Goal: Entertainment & Leisure: Browse casually

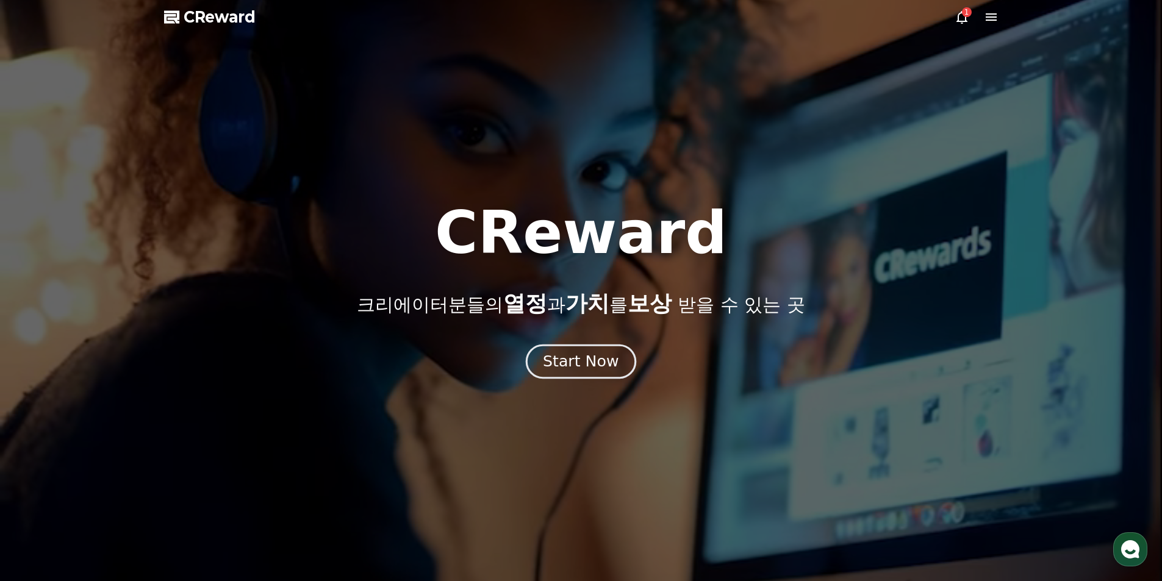
click at [585, 359] on div "Start Now" at bounding box center [581, 361] width 76 height 21
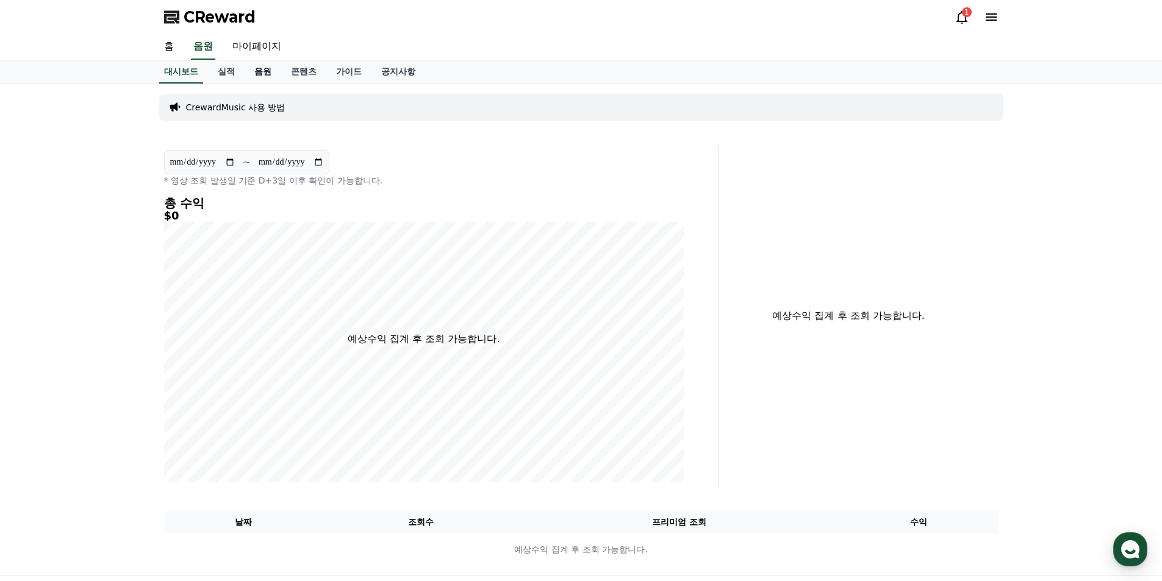
click at [257, 71] on link "음원" at bounding box center [263, 71] width 37 height 23
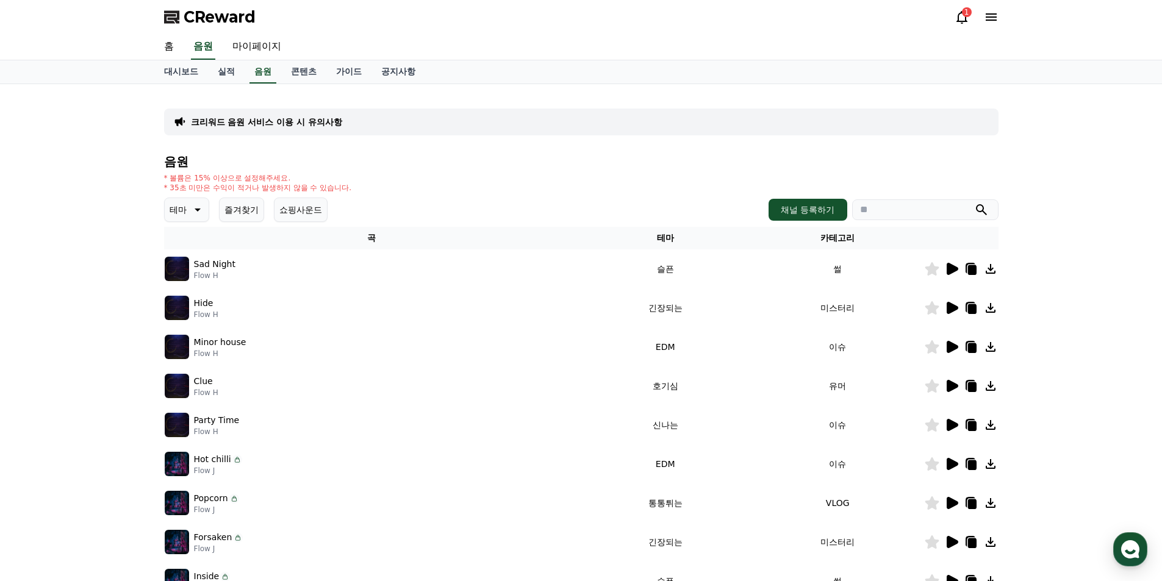
click at [952, 268] on icon at bounding box center [953, 269] width 12 height 12
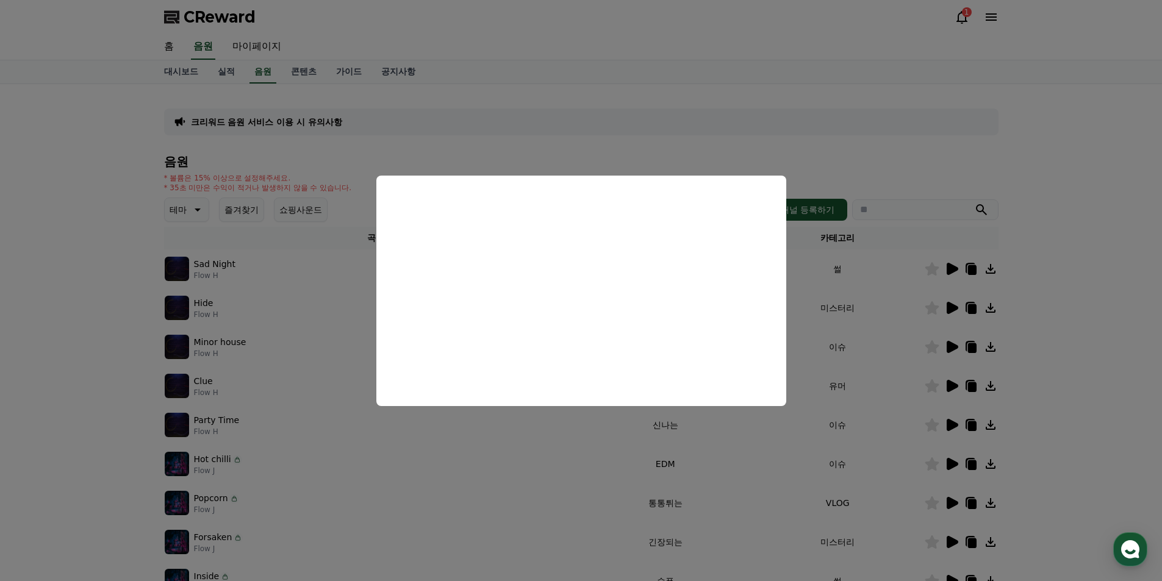
click at [843, 164] on button "close modal" at bounding box center [581, 290] width 1162 height 581
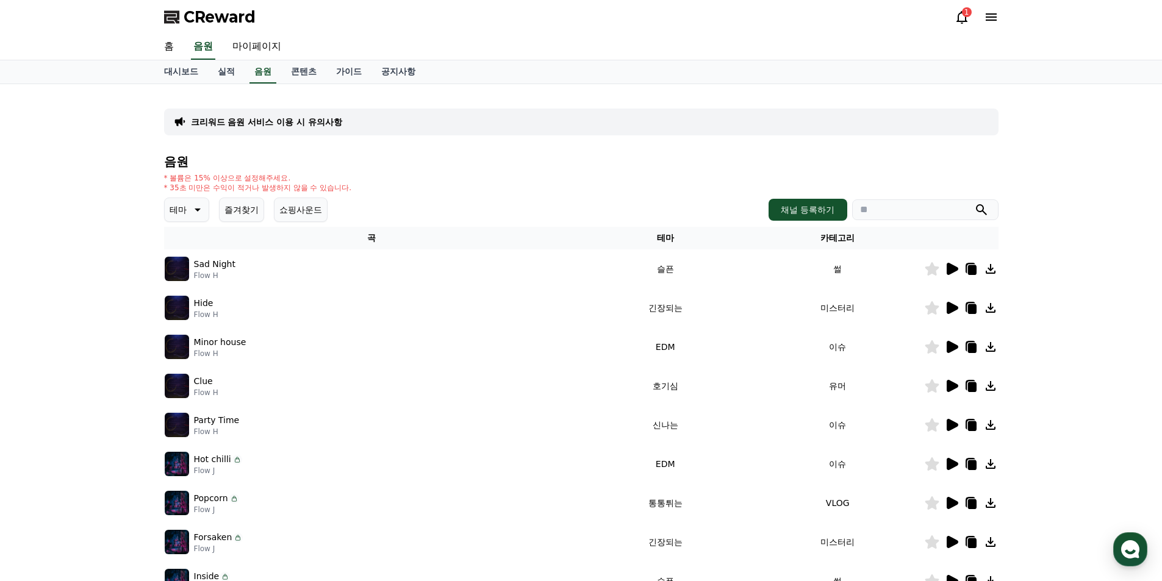
click at [195, 207] on icon at bounding box center [196, 210] width 15 height 15
click at [195, 307] on button "호기심" at bounding box center [183, 305] width 35 height 27
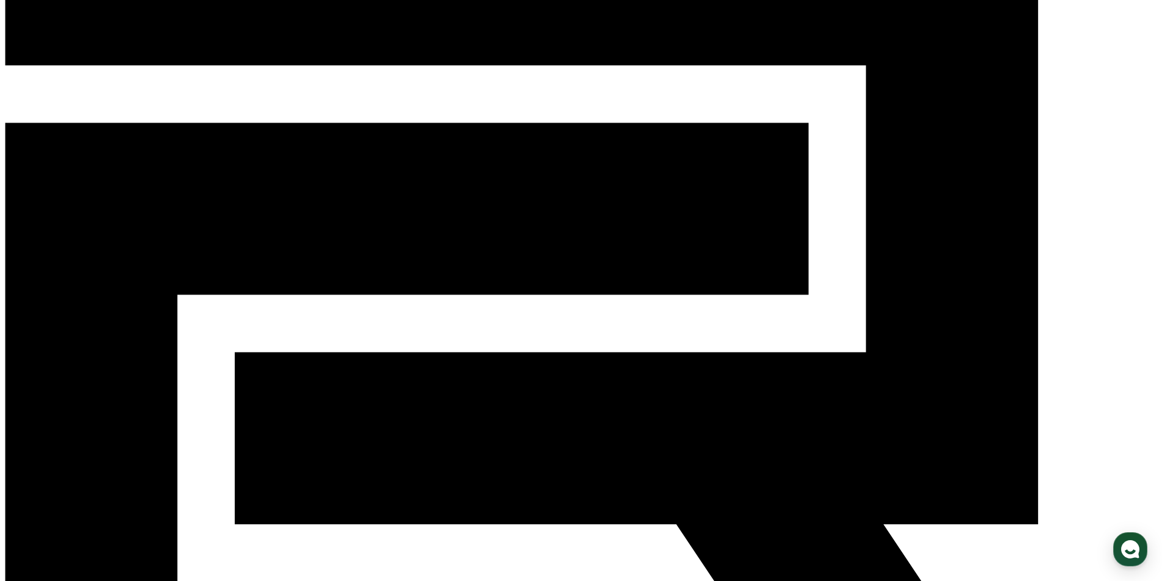
scroll to position [183, 0]
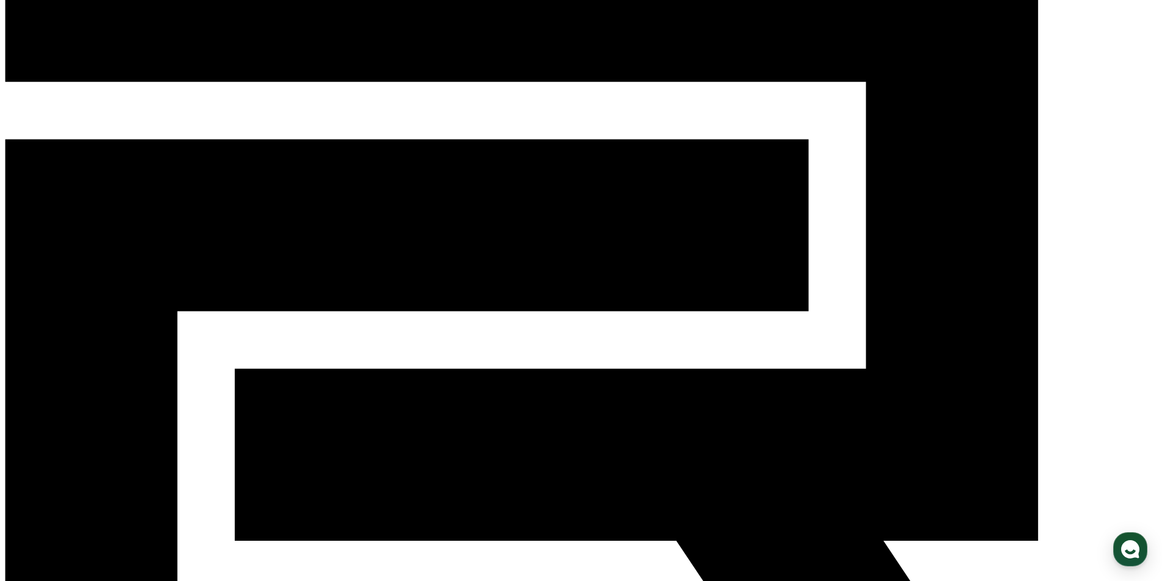
scroll to position [0, 0]
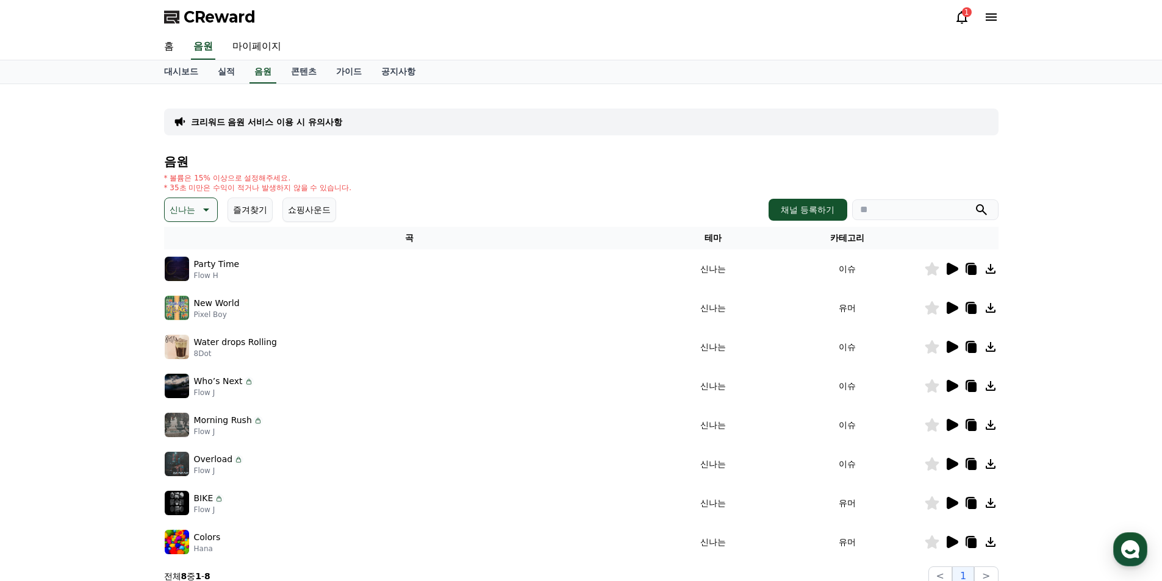
click at [952, 267] on icon at bounding box center [953, 269] width 12 height 12
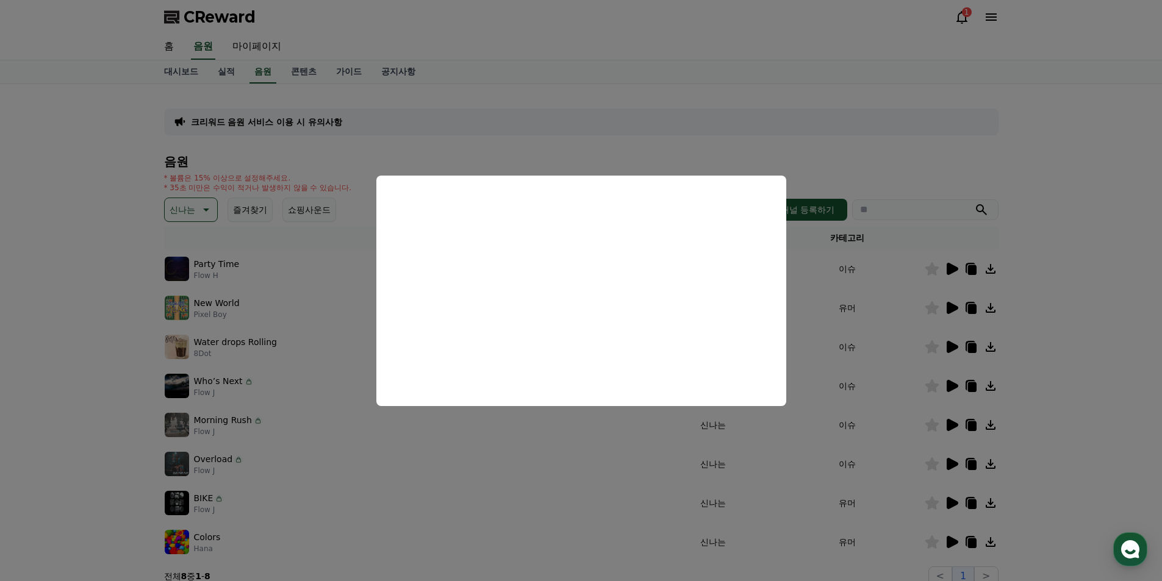
click at [1069, 222] on button "close modal" at bounding box center [581, 290] width 1162 height 581
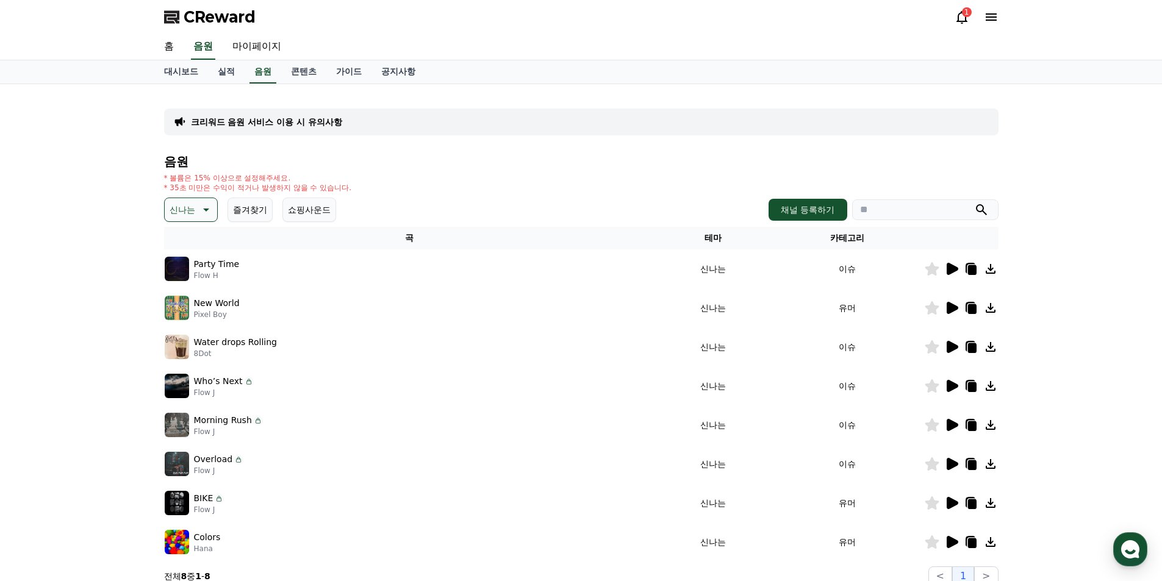
click at [950, 306] on icon at bounding box center [953, 308] width 12 height 12
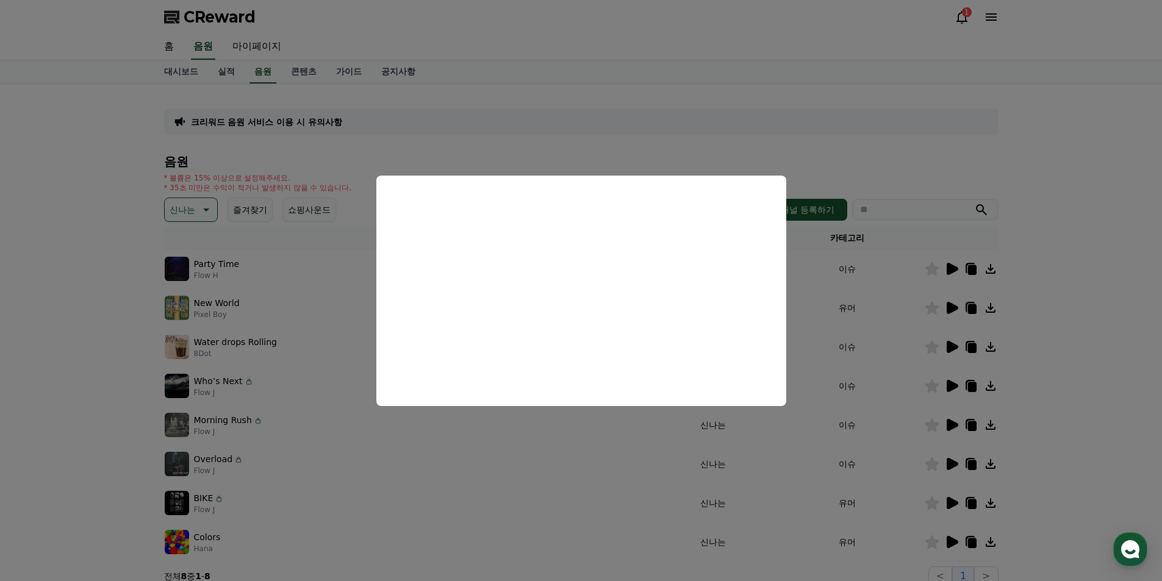
click at [1062, 244] on button "close modal" at bounding box center [581, 290] width 1162 height 581
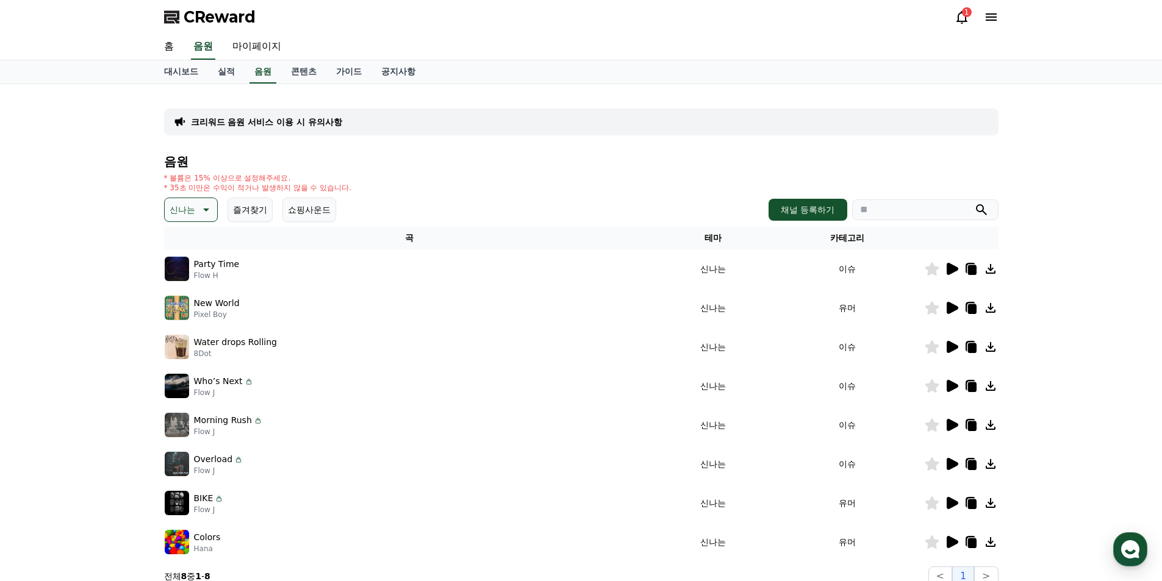
click at [952, 346] on icon at bounding box center [953, 347] width 12 height 12
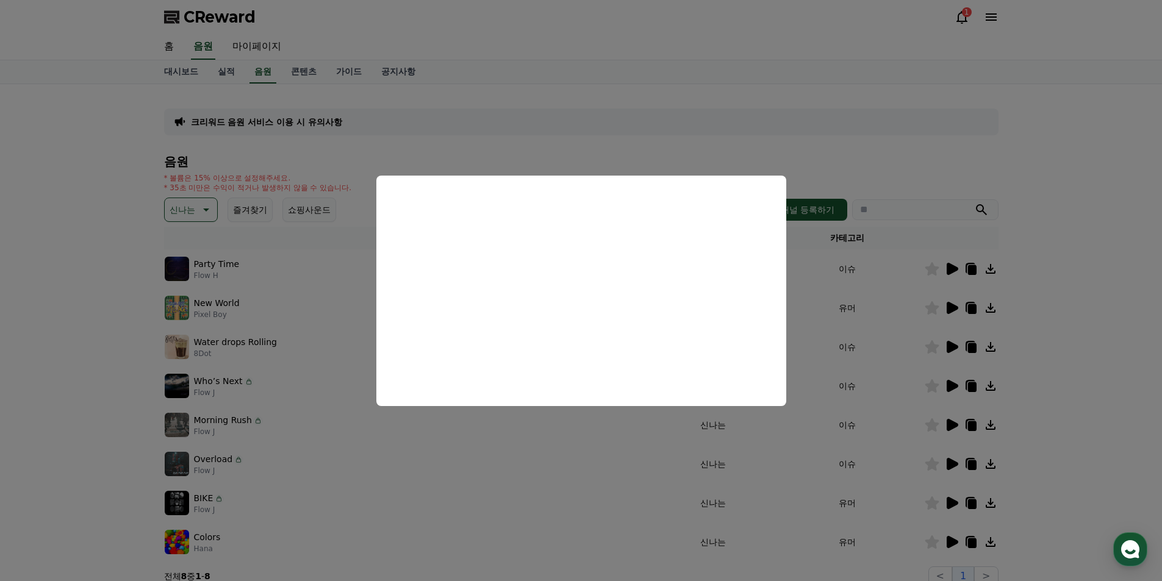
click at [949, 386] on button "close modal" at bounding box center [581, 290] width 1162 height 581
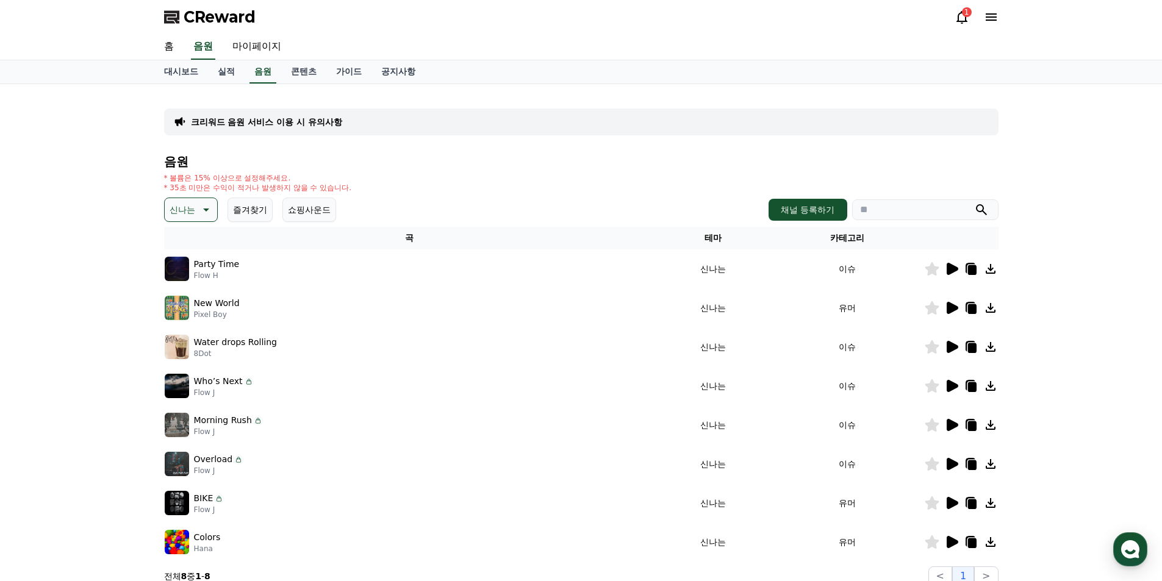
click at [954, 383] on icon at bounding box center [953, 386] width 12 height 12
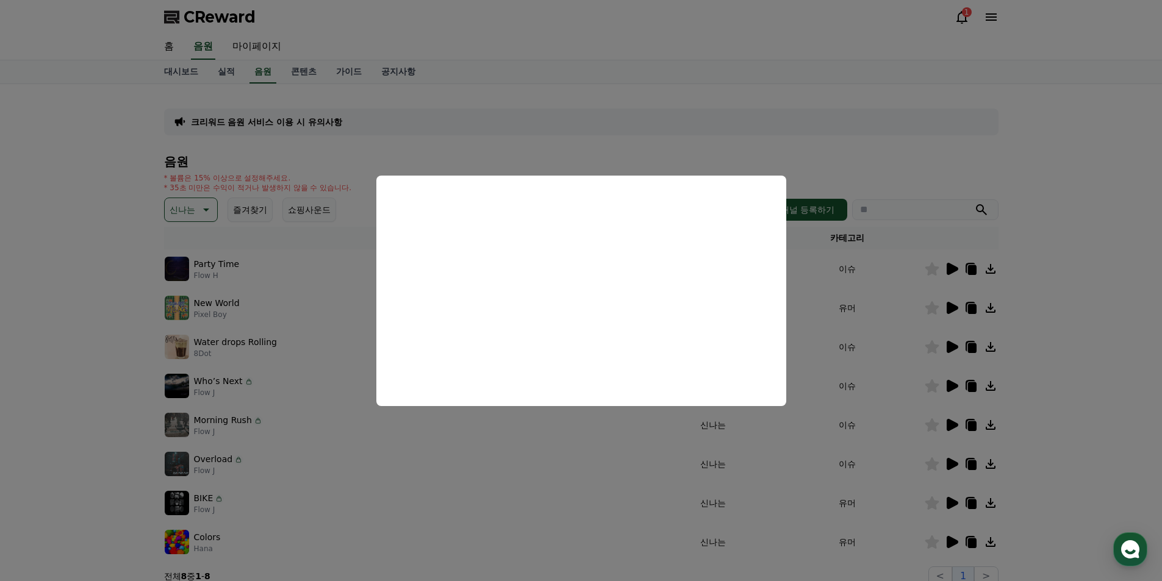
click at [1104, 262] on button "close modal" at bounding box center [581, 290] width 1162 height 581
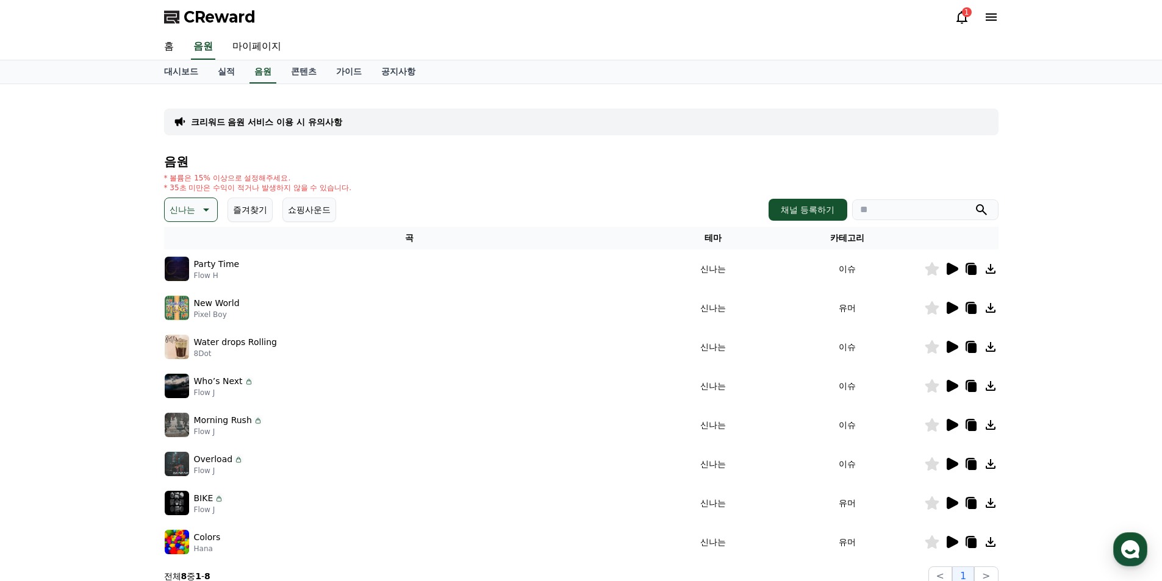
click at [952, 423] on icon at bounding box center [953, 425] width 12 height 12
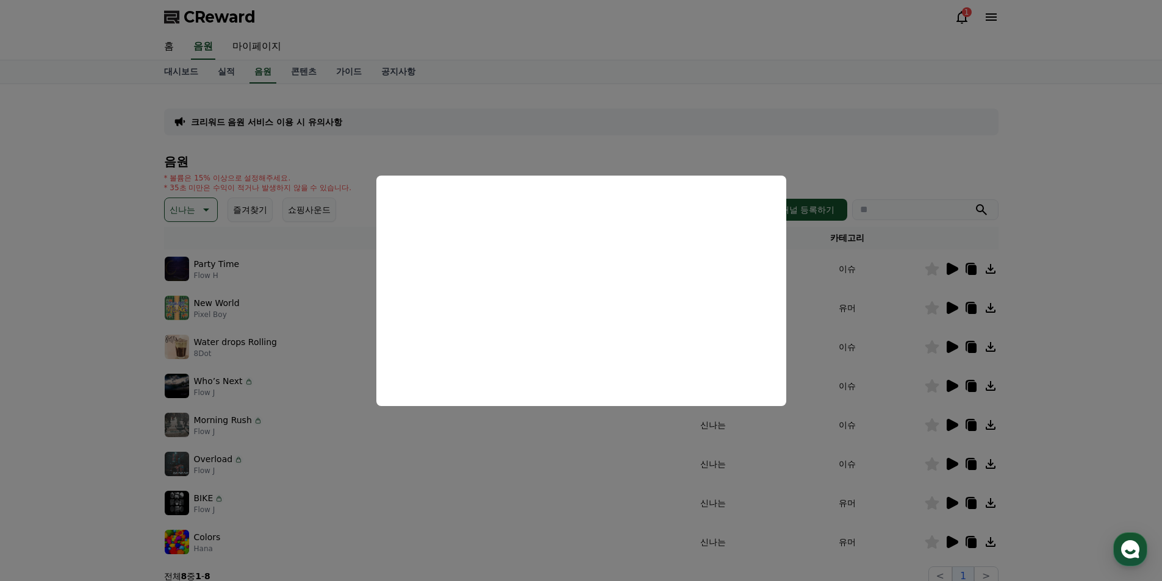
click at [950, 463] on button "close modal" at bounding box center [581, 290] width 1162 height 581
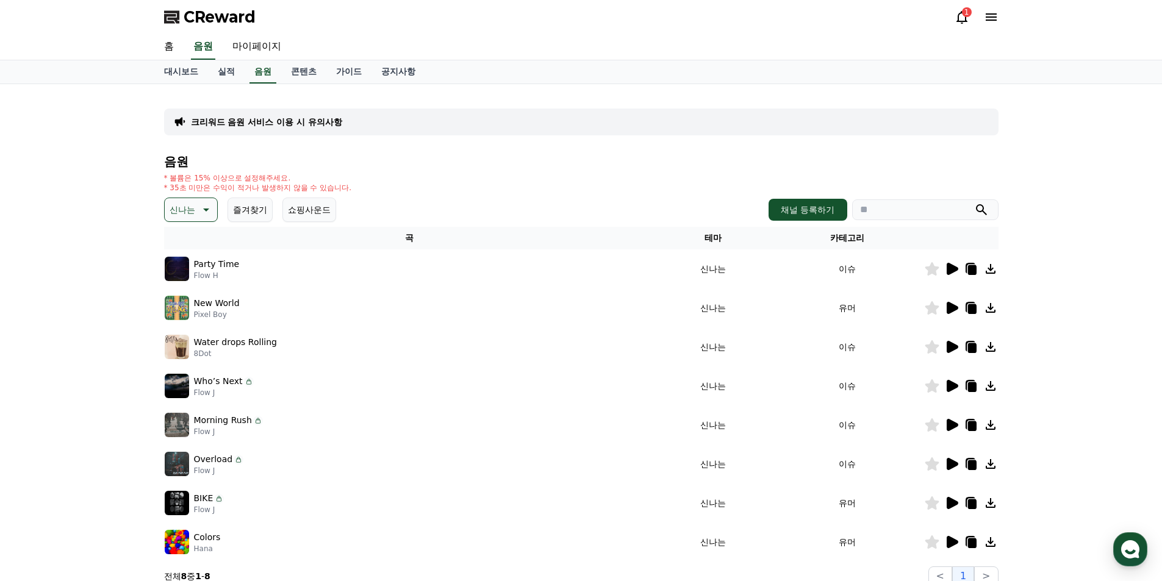
click at [950, 463] on icon at bounding box center [953, 464] width 12 height 12
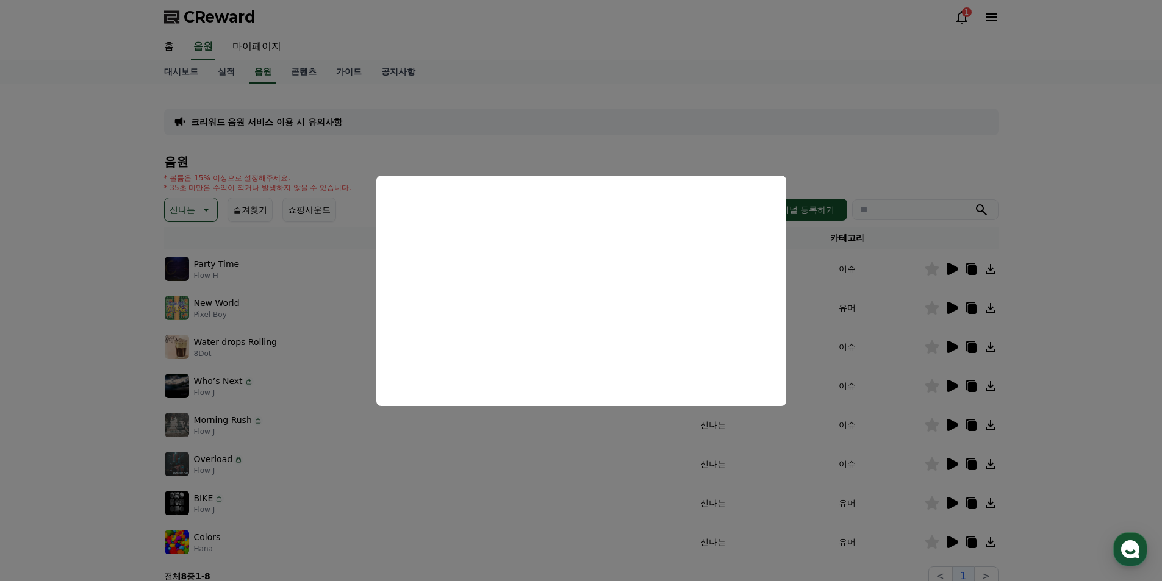
click at [1083, 318] on button "close modal" at bounding box center [581, 290] width 1162 height 581
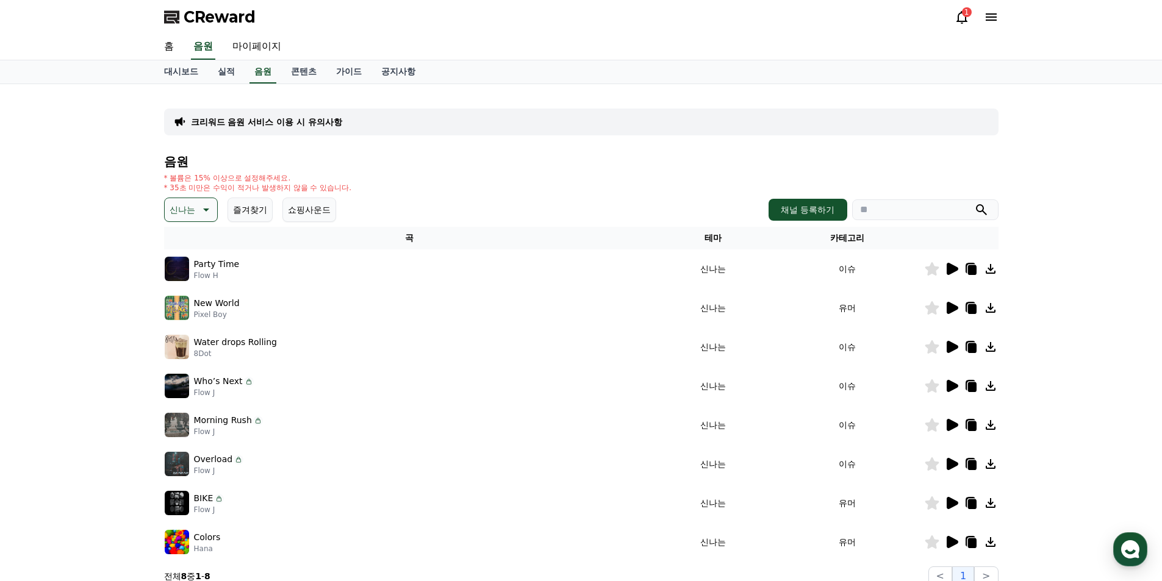
click at [952, 540] on icon at bounding box center [953, 542] width 12 height 12
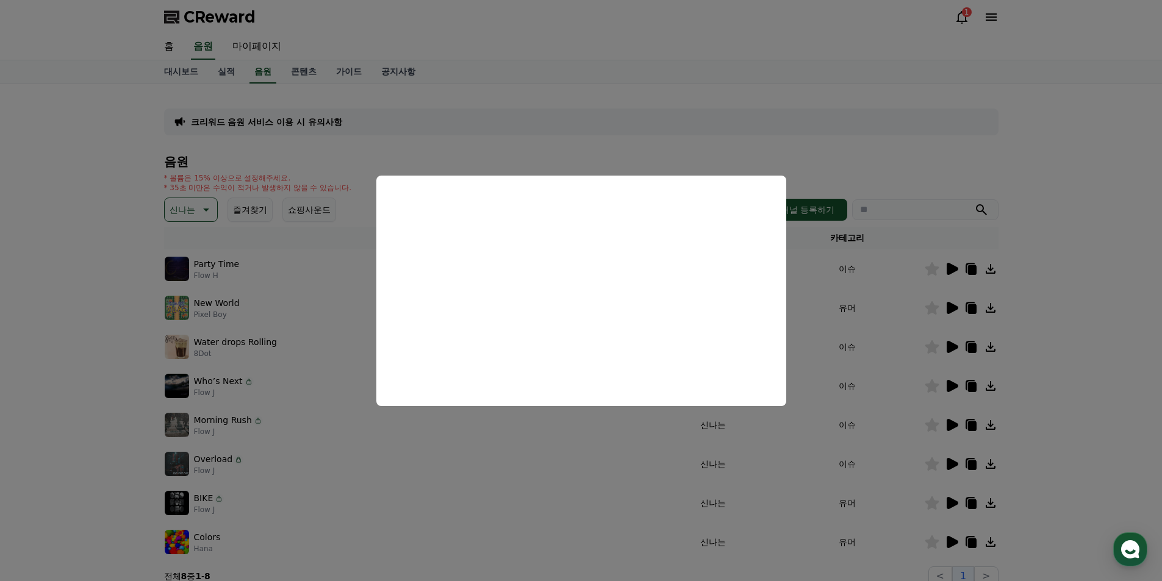
click at [1099, 301] on button "close modal" at bounding box center [581, 290] width 1162 height 581
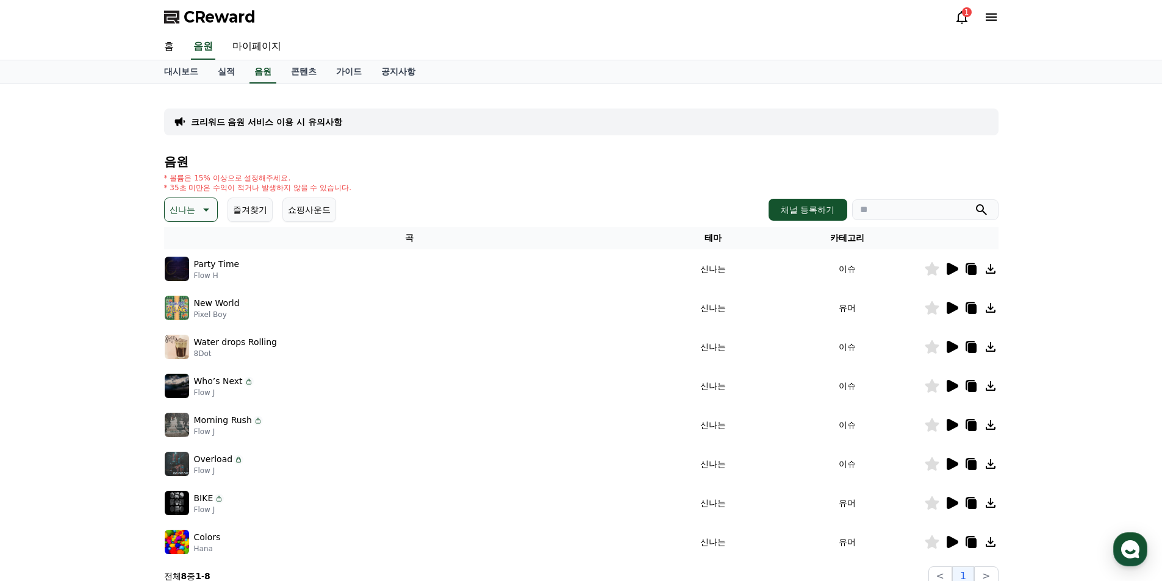
click at [961, 268] on div at bounding box center [961, 269] width 73 height 15
click at [950, 267] on icon at bounding box center [953, 269] width 12 height 12
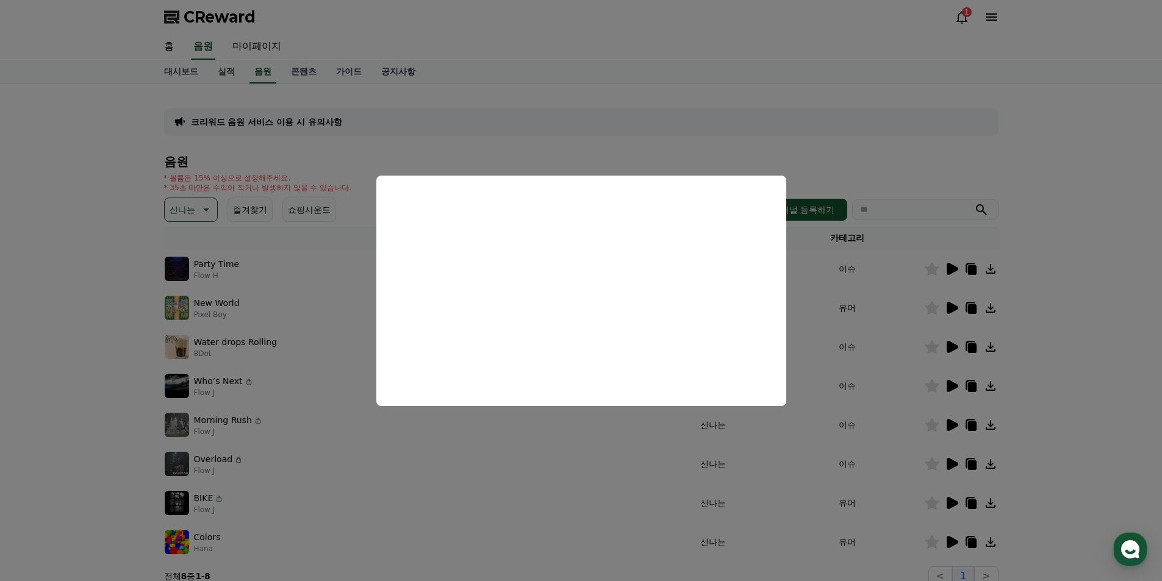
click at [1066, 298] on button "close modal" at bounding box center [581, 290] width 1162 height 581
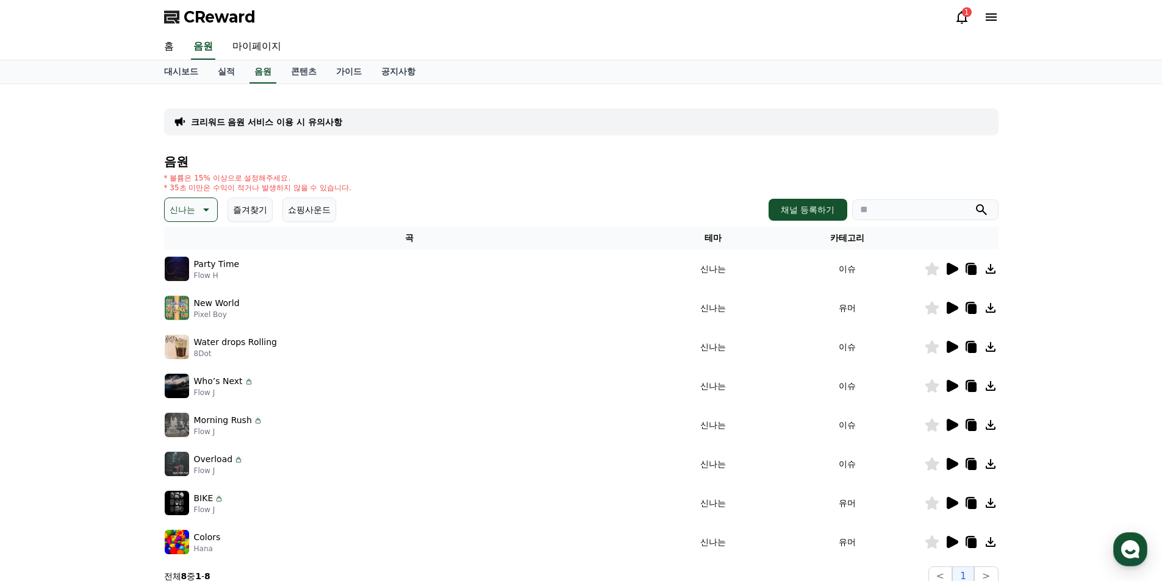
click at [947, 311] on icon at bounding box center [953, 308] width 12 height 12
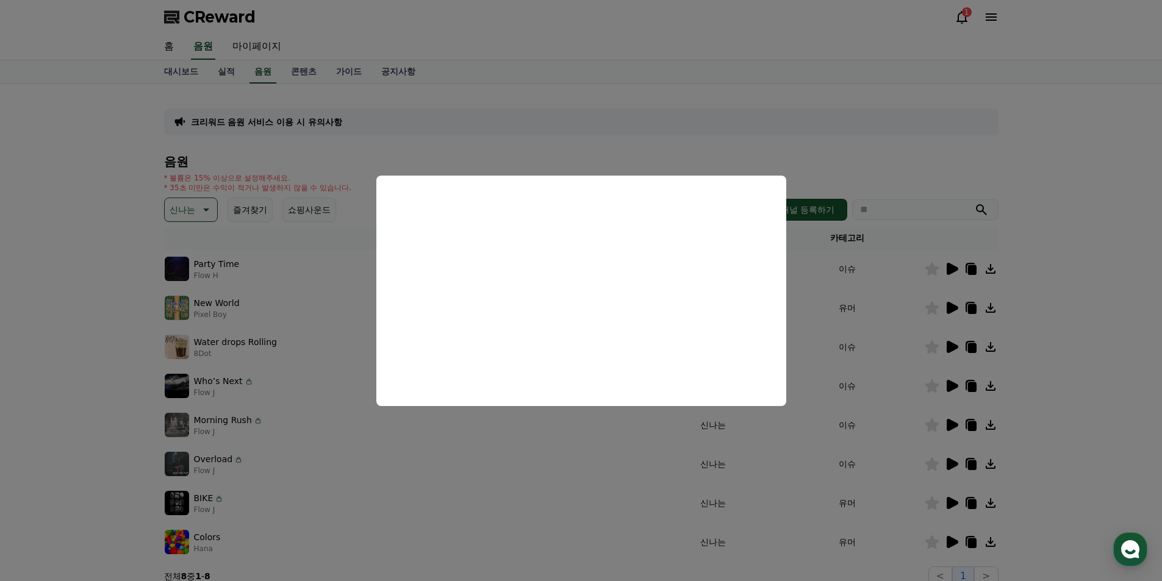
click at [1088, 259] on button "close modal" at bounding box center [581, 290] width 1162 height 581
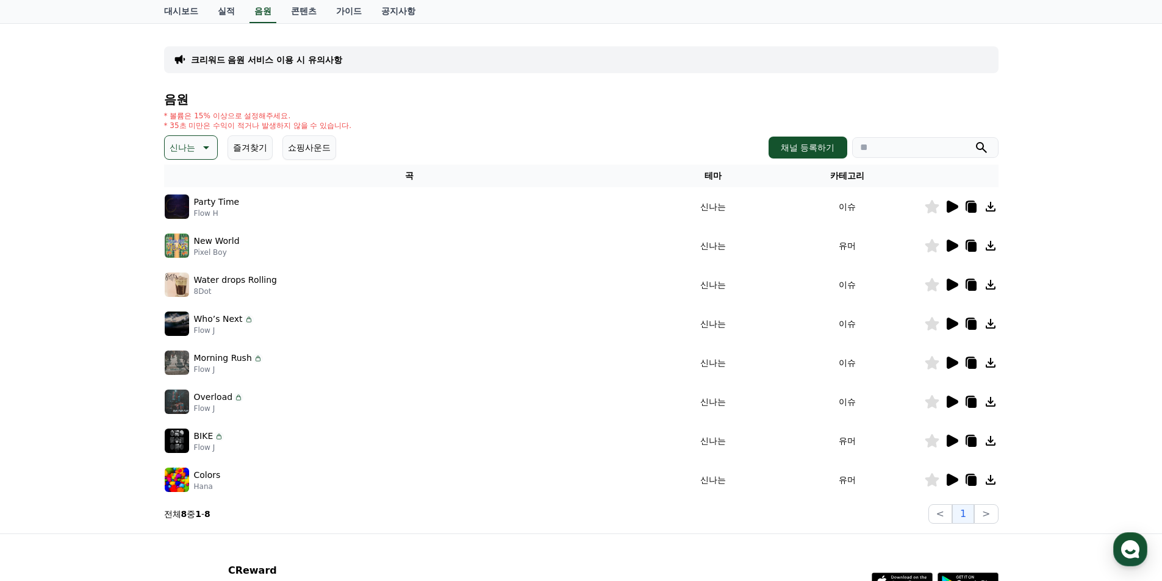
scroll to position [167, 0]
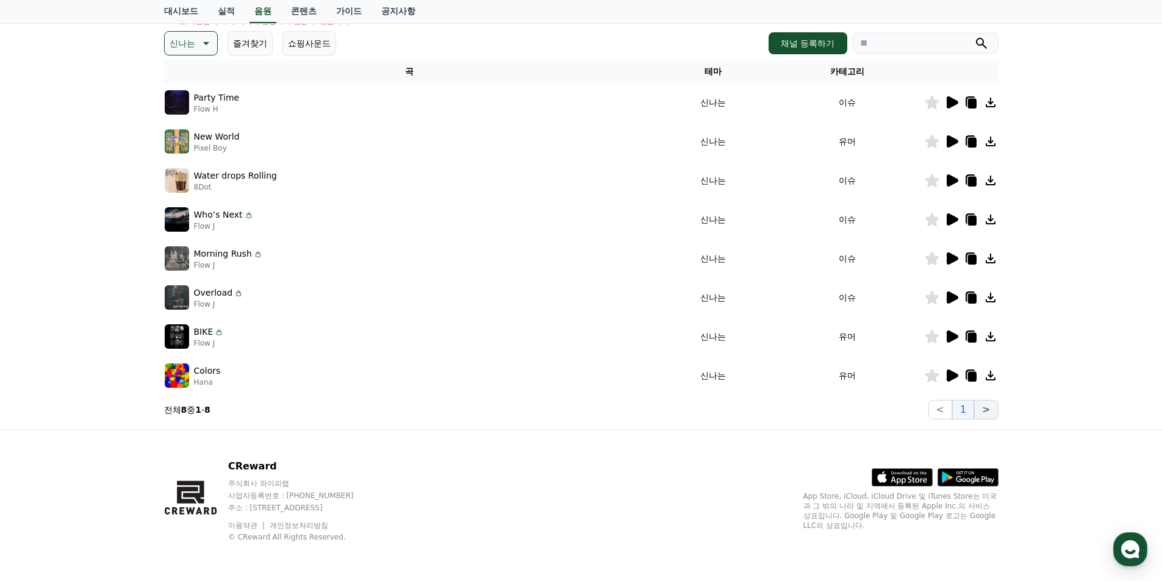
click at [991, 408] on button ">" at bounding box center [986, 410] width 24 height 20
click at [988, 407] on button ">" at bounding box center [986, 410] width 24 height 20
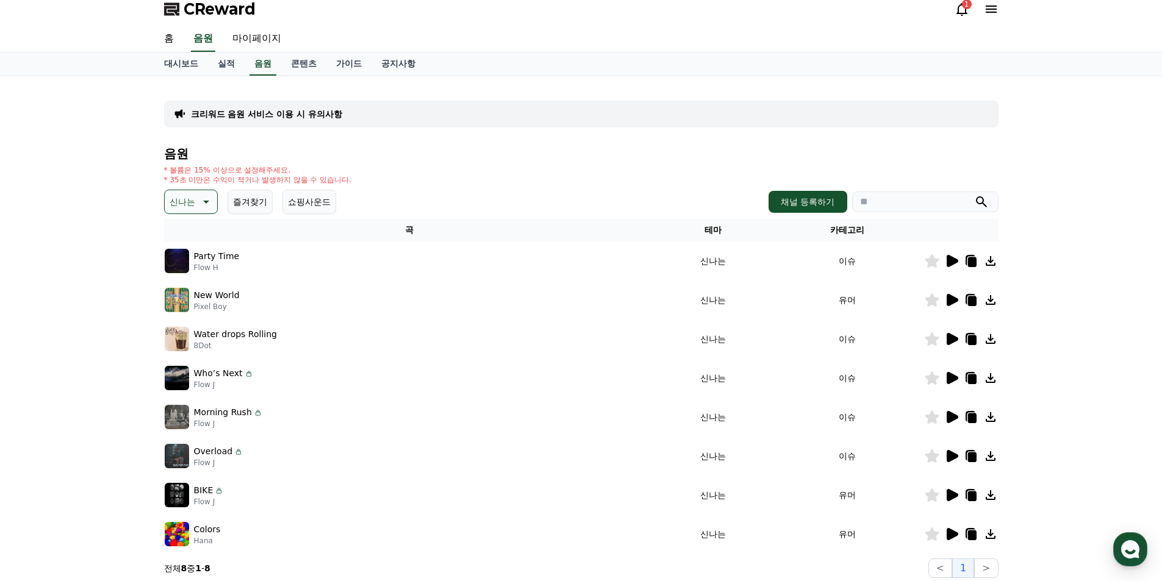
scroll to position [0, 0]
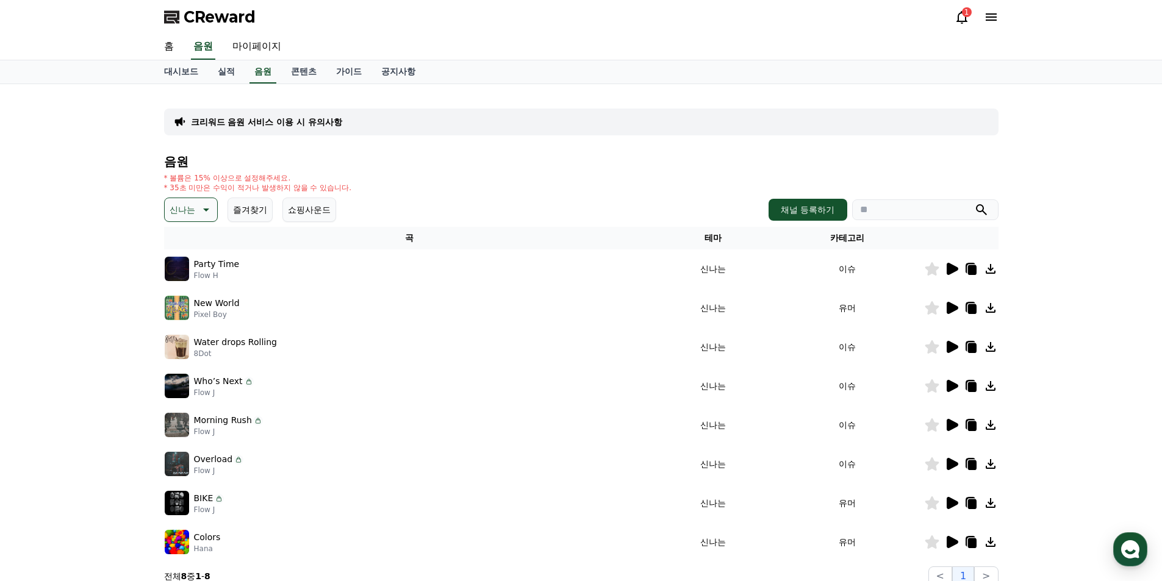
click at [207, 206] on icon at bounding box center [205, 210] width 15 height 15
click at [189, 288] on button "그루브" at bounding box center [183, 288] width 35 height 27
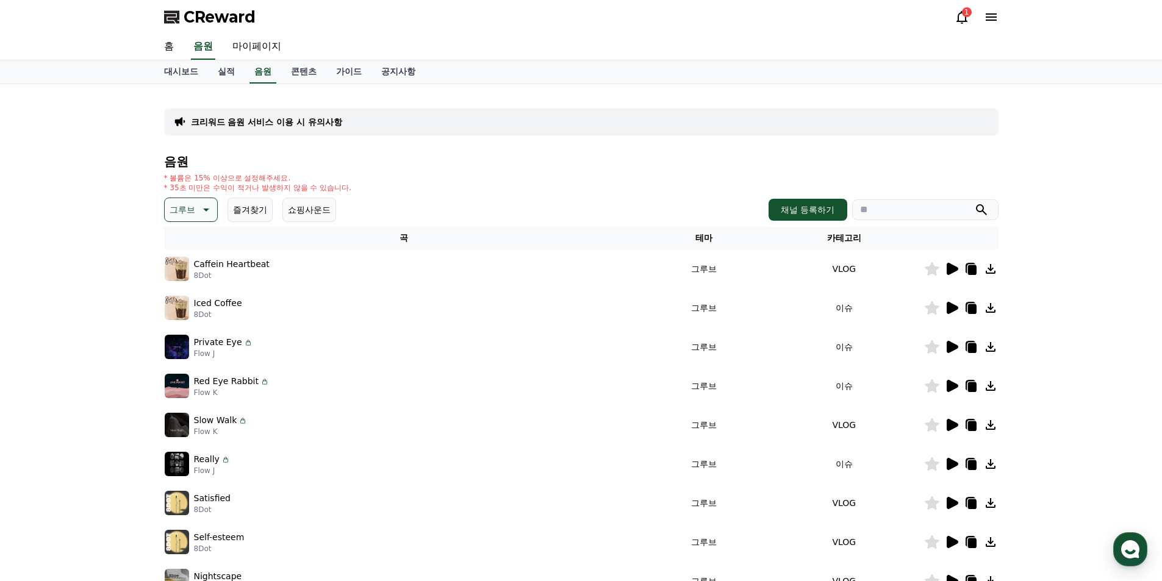
click at [948, 305] on icon at bounding box center [953, 308] width 12 height 12
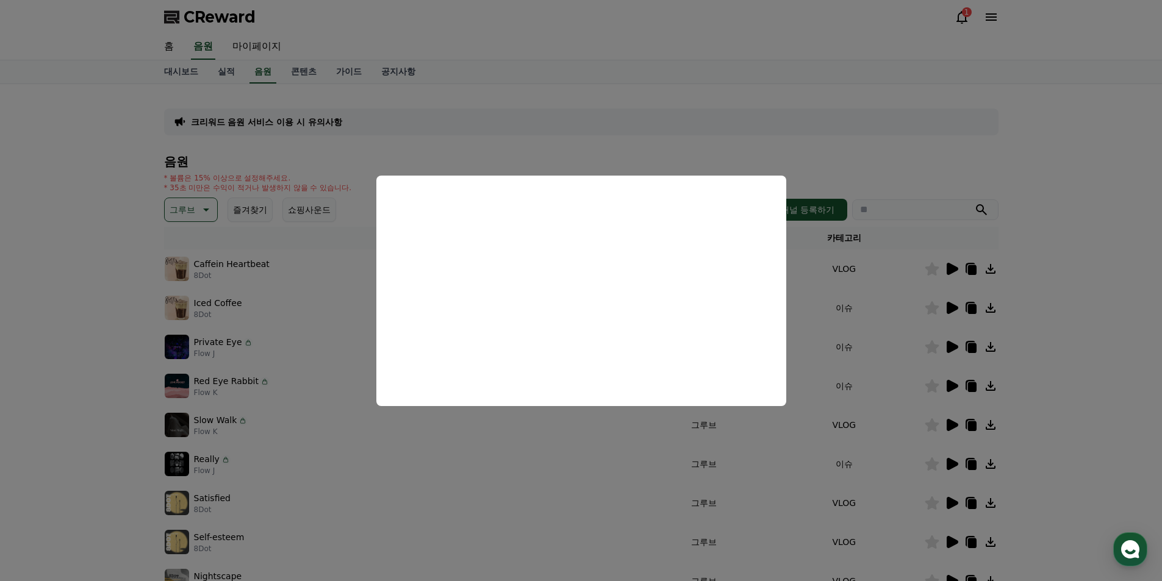
click at [1106, 330] on button "close modal" at bounding box center [581, 290] width 1162 height 581
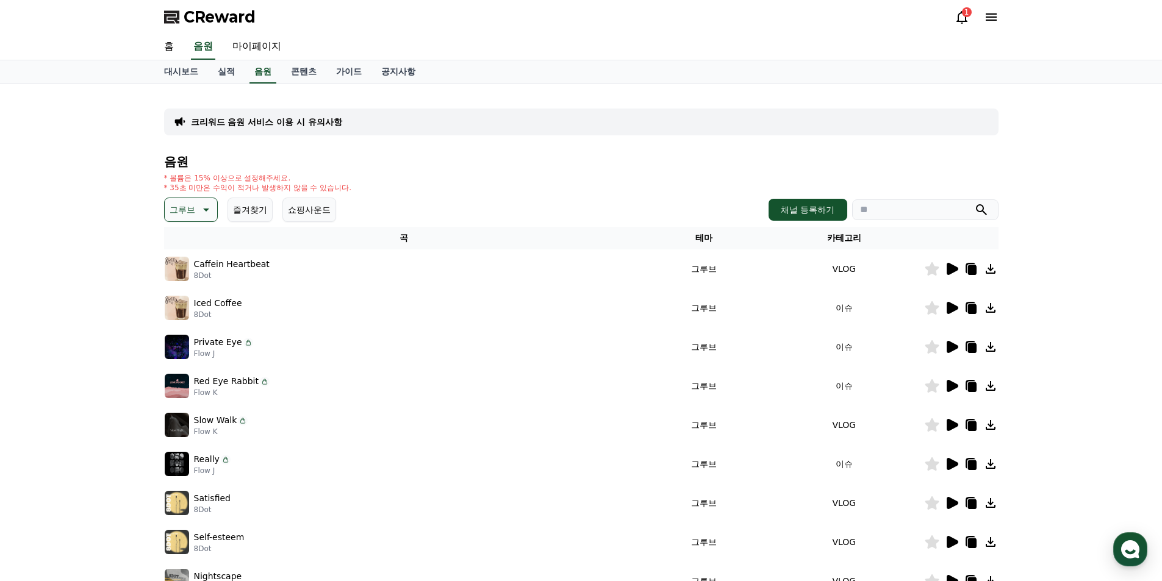
click at [950, 270] on icon at bounding box center [953, 269] width 12 height 12
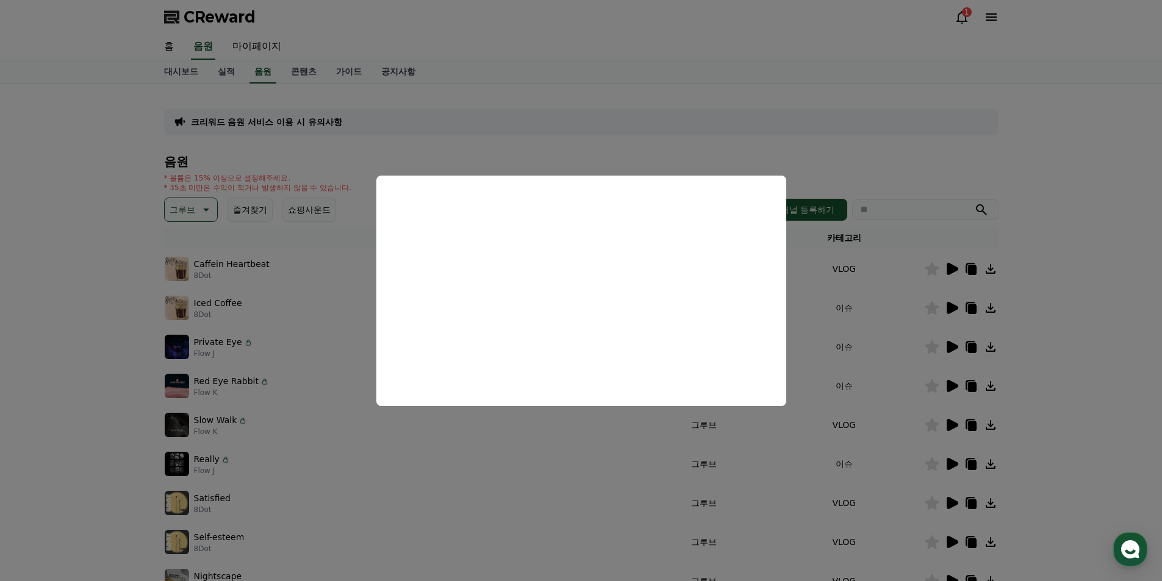
click at [1065, 296] on button "close modal" at bounding box center [581, 290] width 1162 height 581
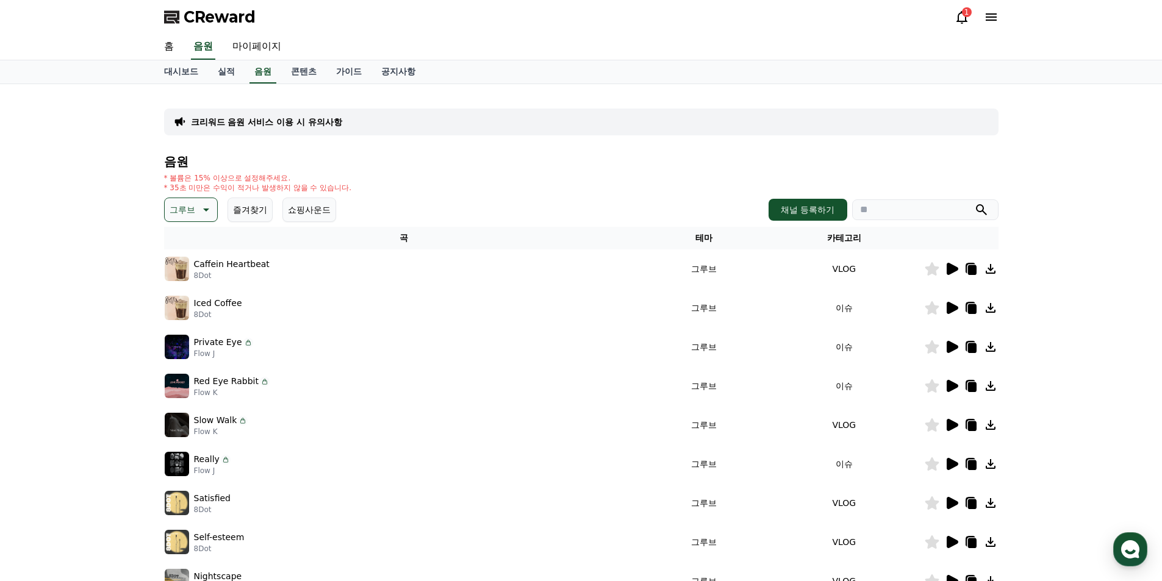
click at [953, 426] on icon at bounding box center [953, 425] width 12 height 12
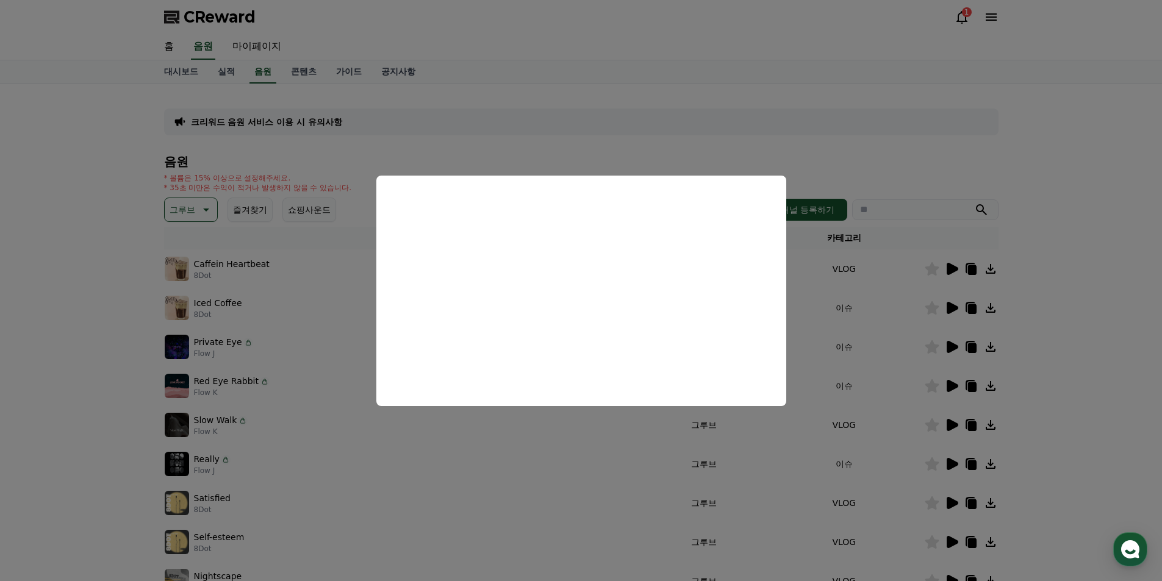
click at [954, 504] on button "close modal" at bounding box center [581, 290] width 1162 height 581
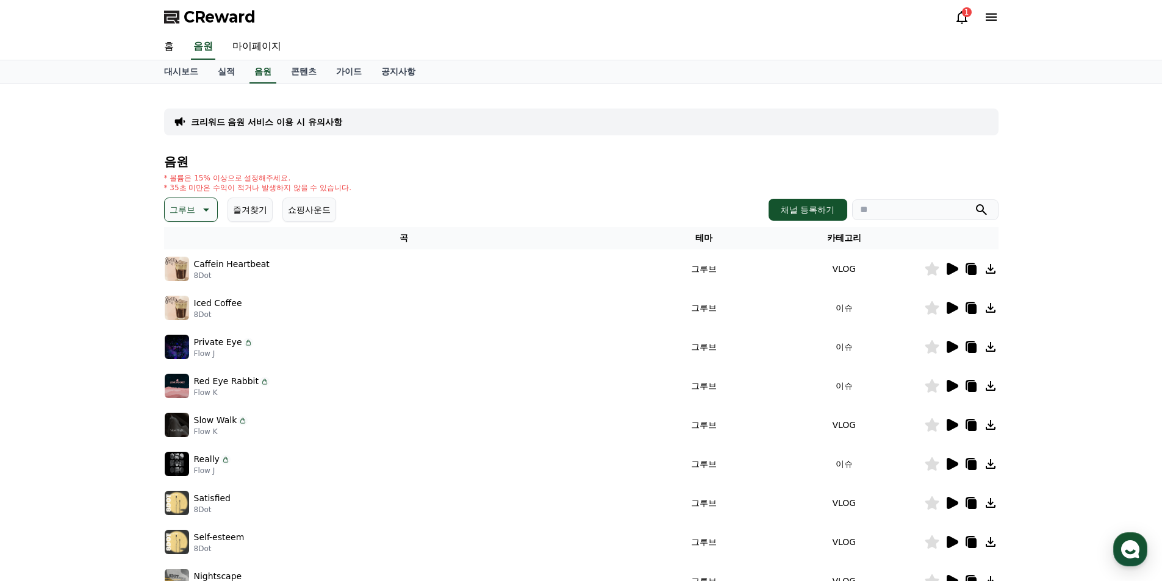
click at [954, 500] on icon at bounding box center [953, 503] width 12 height 12
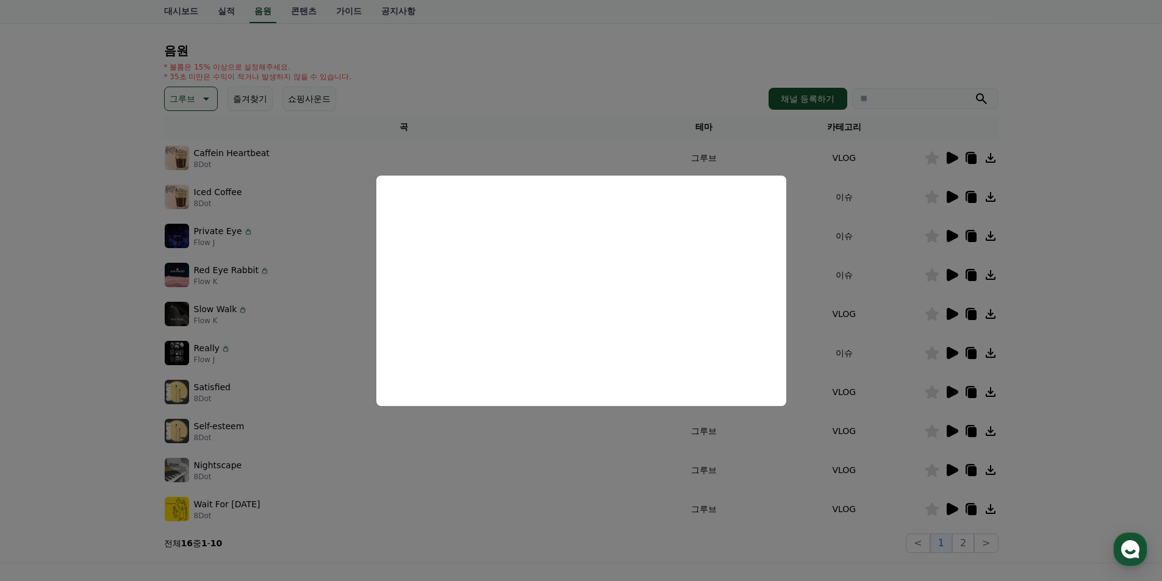
scroll to position [122, 0]
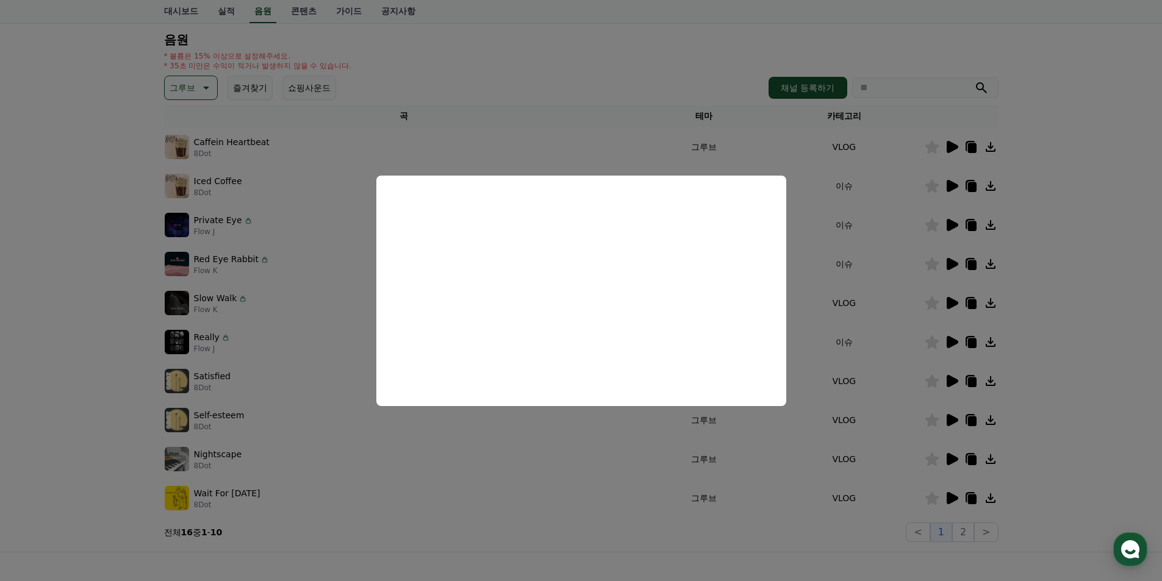
click at [950, 496] on button "close modal" at bounding box center [581, 290] width 1162 height 581
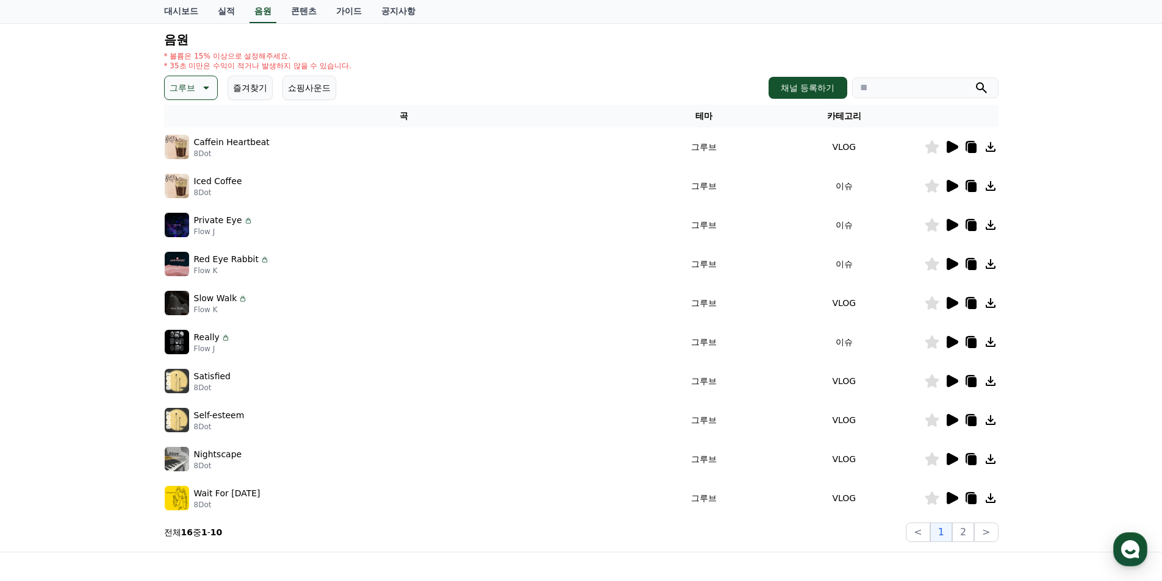
click at [950, 497] on icon at bounding box center [953, 498] width 12 height 12
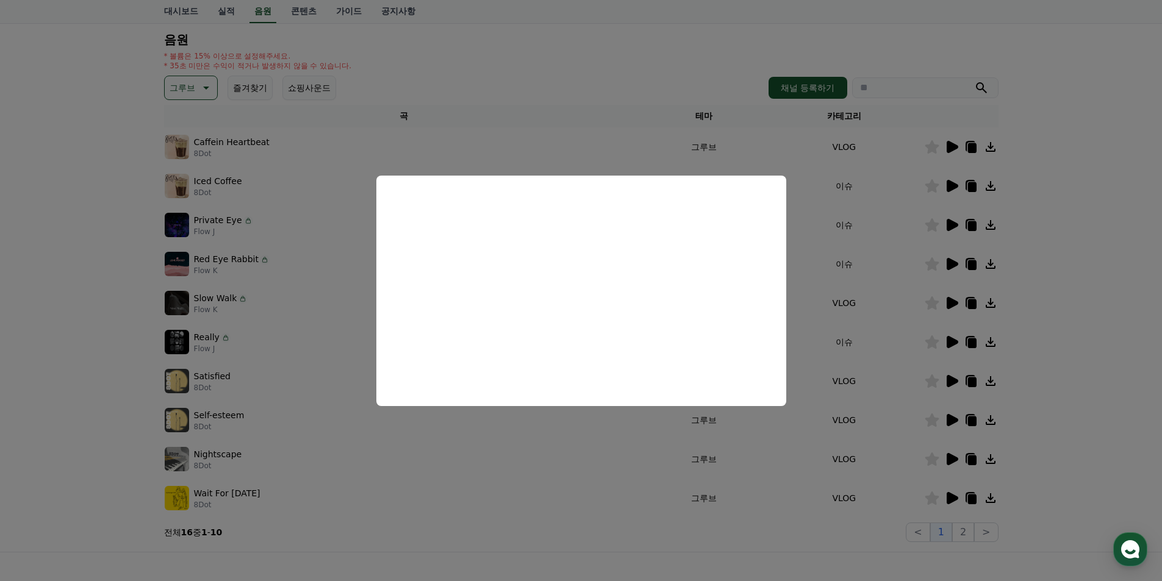
click at [601, 65] on button "close modal" at bounding box center [581, 290] width 1162 height 581
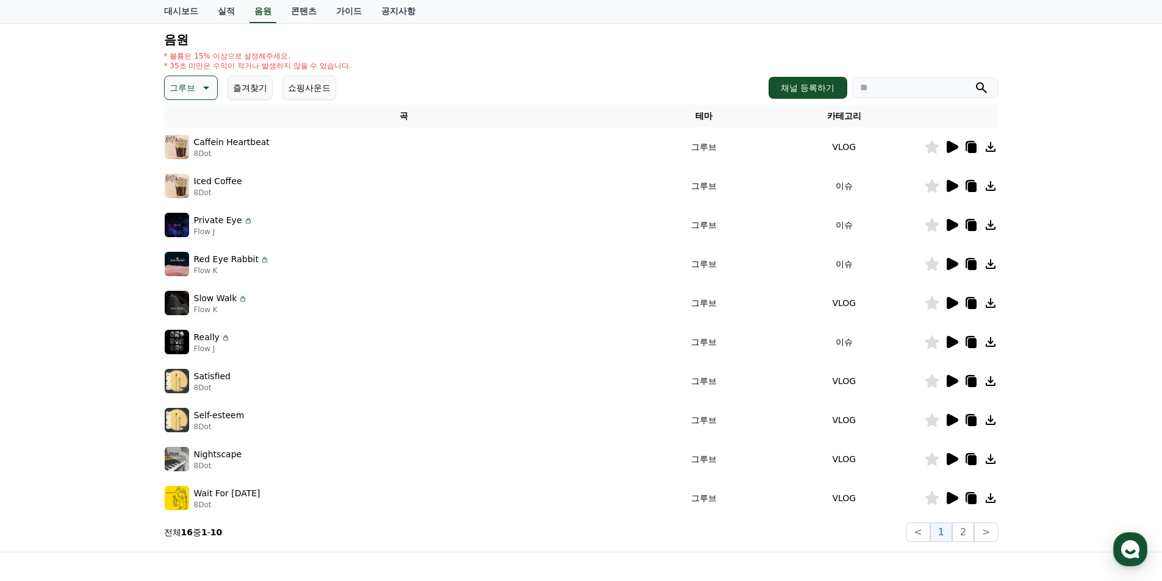
click at [206, 87] on icon at bounding box center [206, 88] width 6 height 3
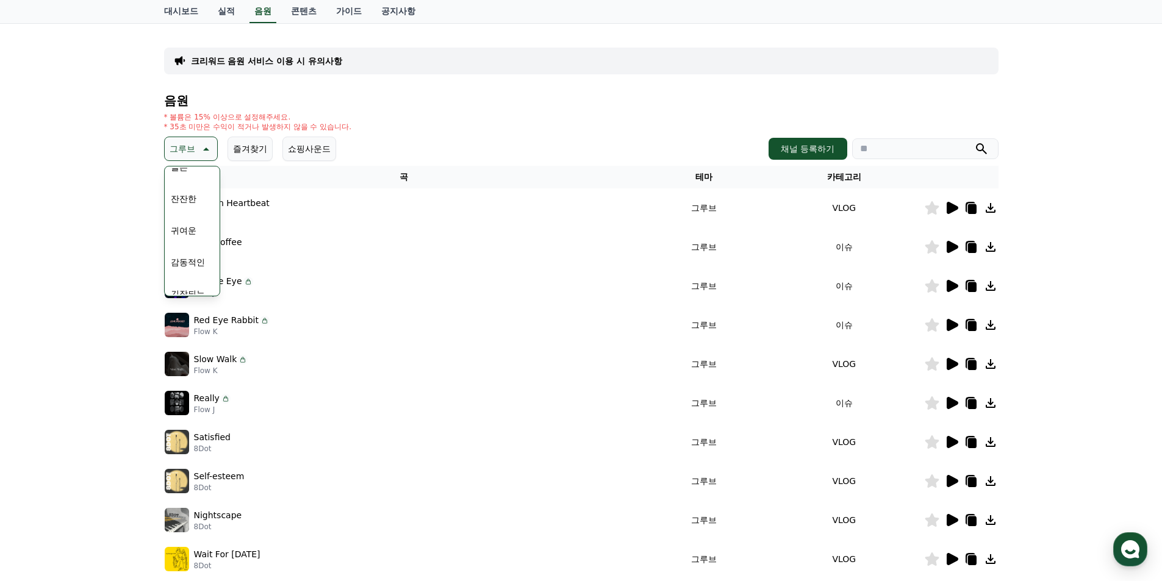
scroll to position [503, 0]
click at [187, 184] on button "귀여운" at bounding box center [183, 186] width 35 height 27
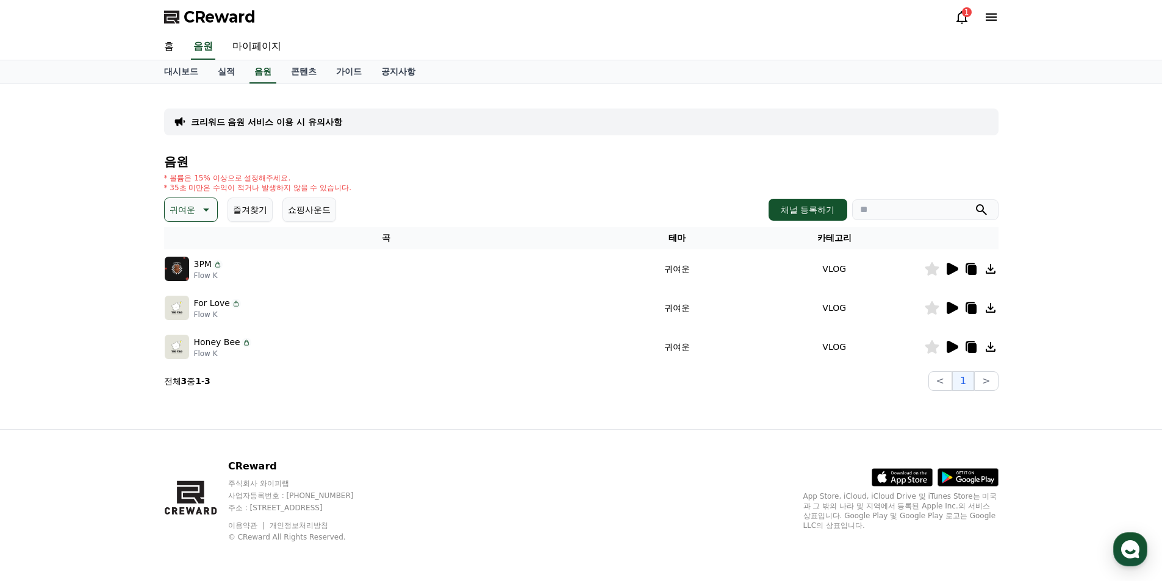
click at [953, 270] on icon at bounding box center [953, 269] width 12 height 12
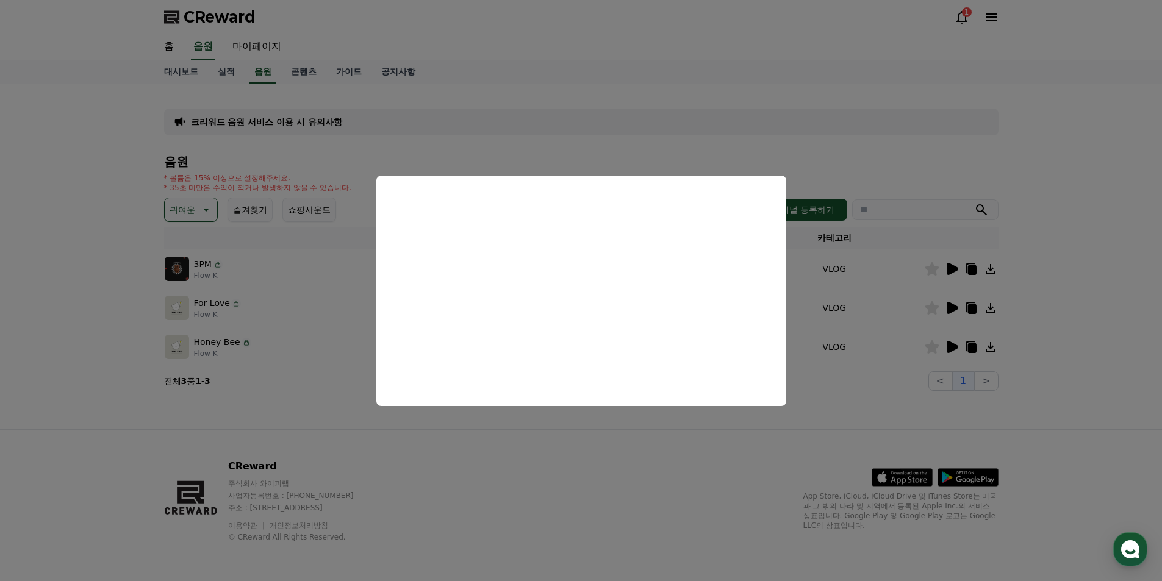
click at [1077, 330] on button "close modal" at bounding box center [581, 290] width 1162 height 581
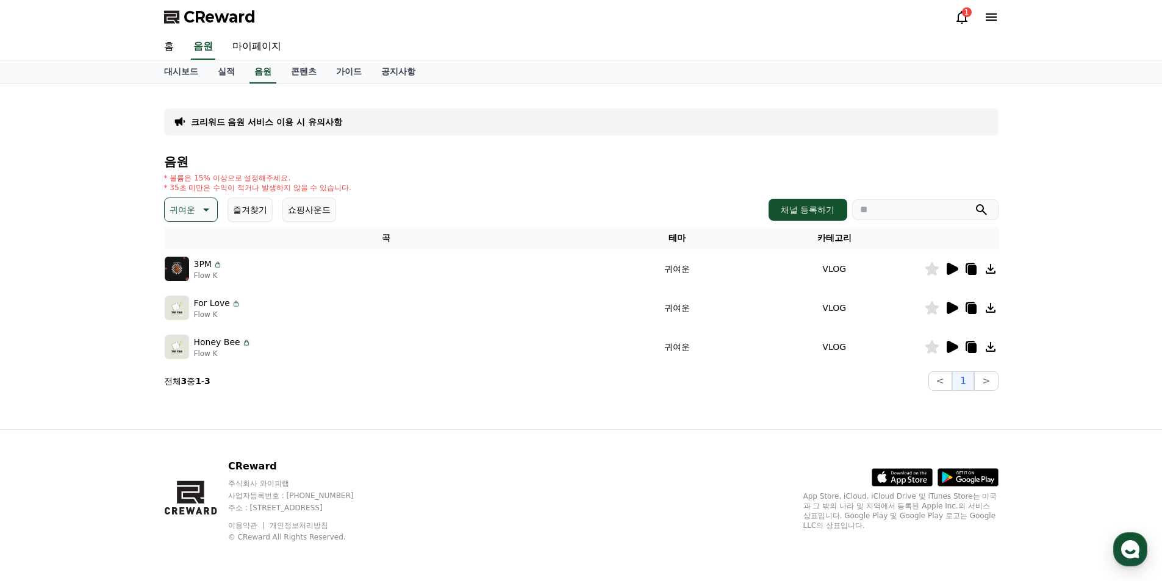
click at [954, 309] on icon at bounding box center [953, 308] width 12 height 12
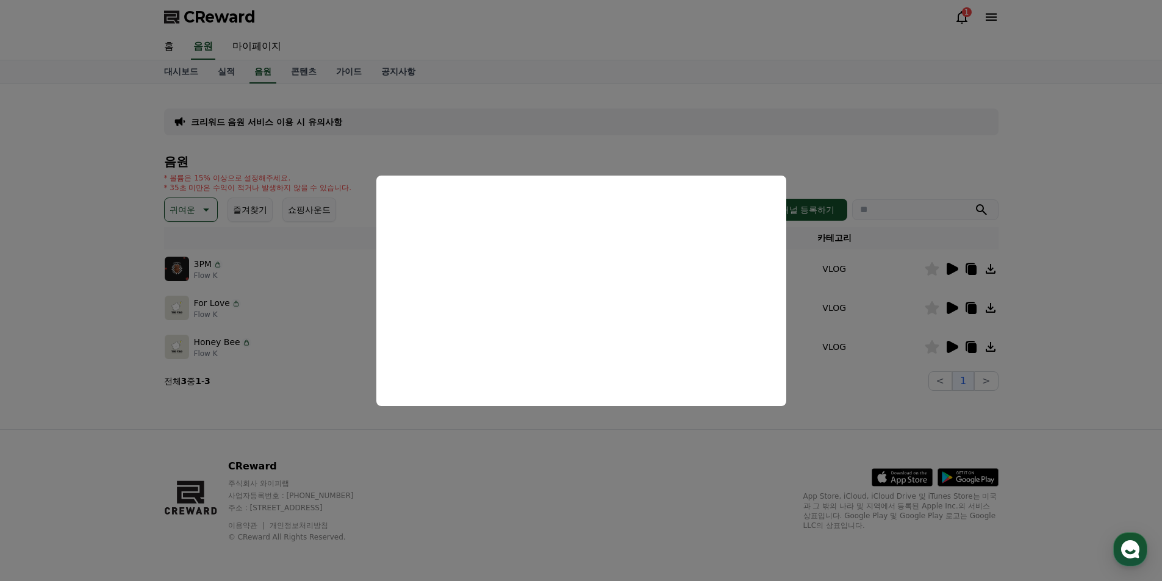
click at [952, 345] on button "close modal" at bounding box center [581, 290] width 1162 height 581
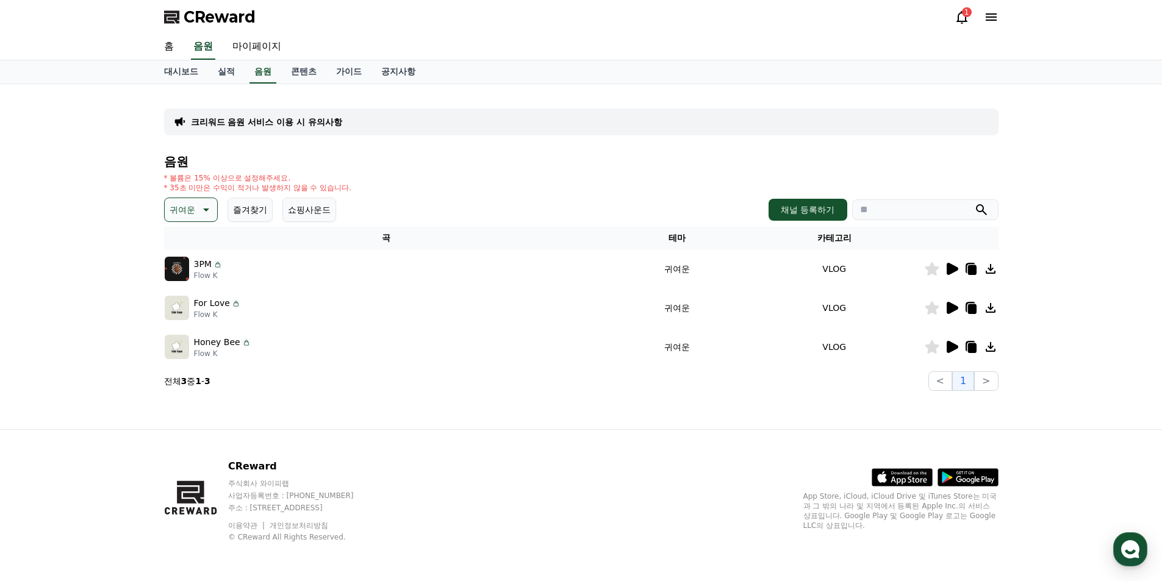
click at [947, 343] on icon at bounding box center [953, 347] width 12 height 12
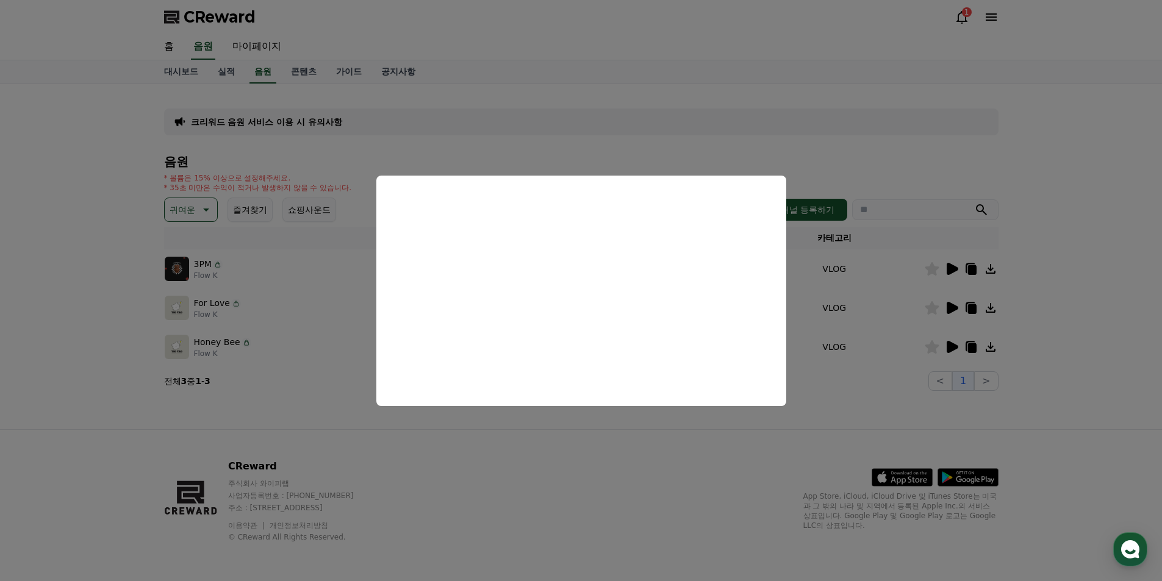
click at [1076, 287] on button "close modal" at bounding box center [581, 290] width 1162 height 581
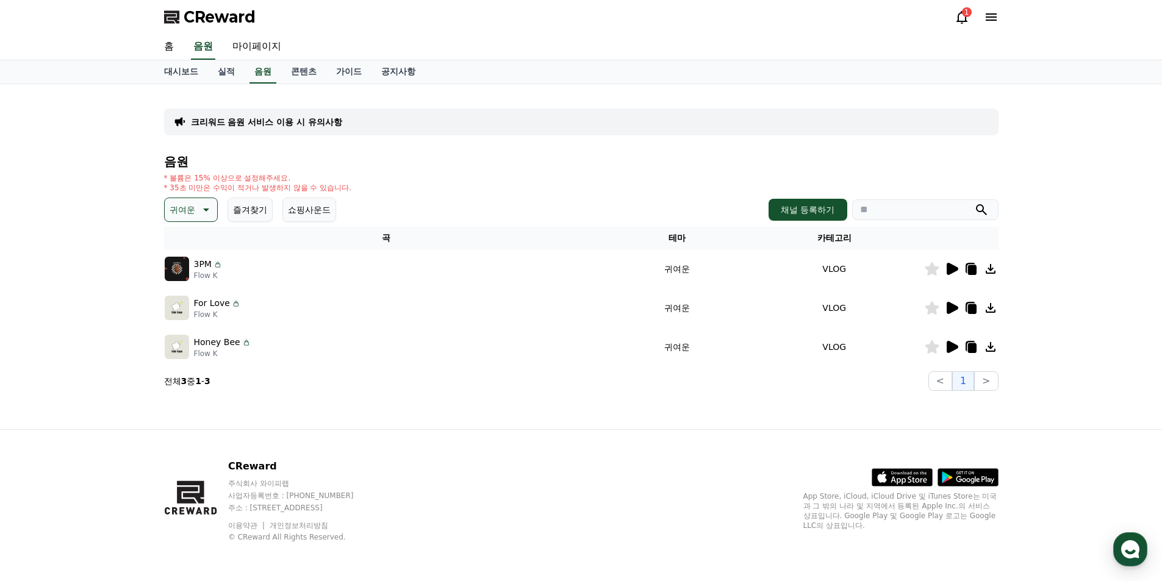
click at [953, 306] on icon at bounding box center [953, 308] width 12 height 12
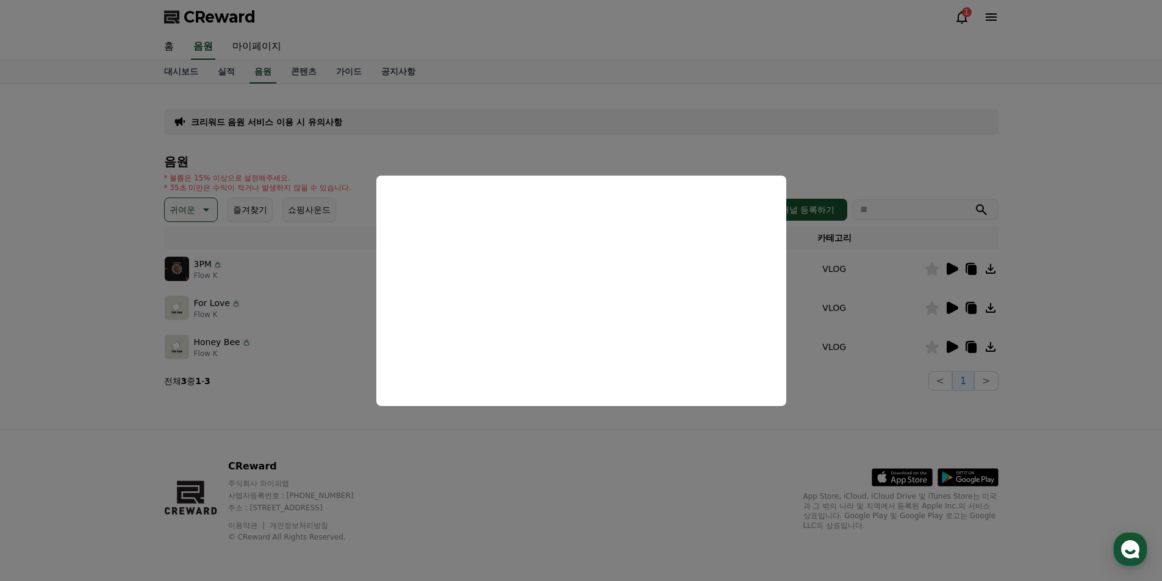
click at [1082, 273] on button "close modal" at bounding box center [581, 290] width 1162 height 581
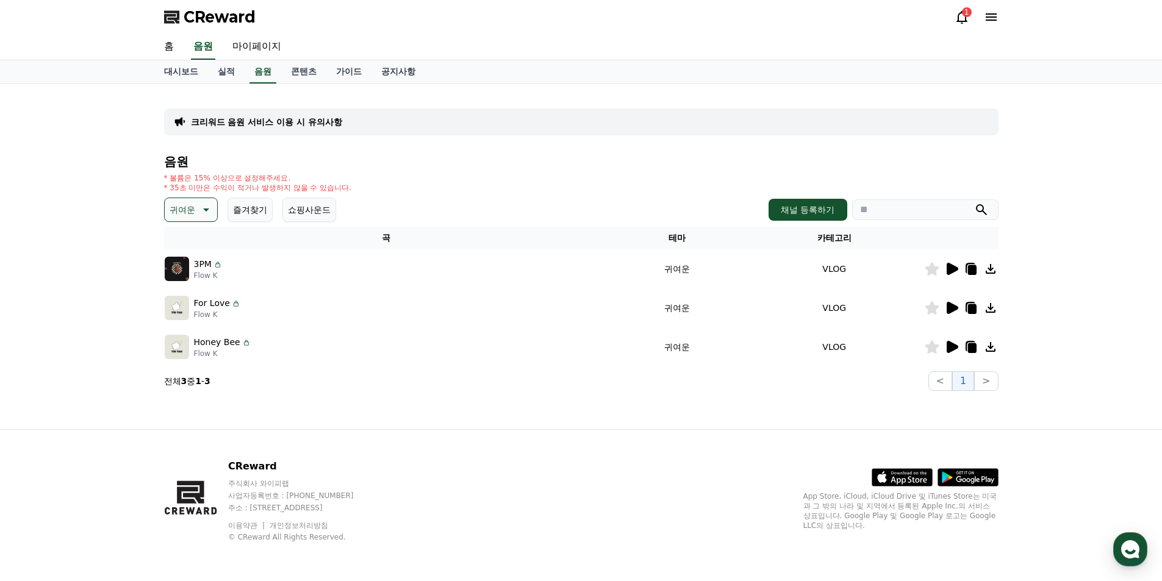
click at [983, 306] on icon at bounding box center [990, 308] width 15 height 15
click at [991, 307] on icon at bounding box center [991, 308] width 10 height 10
click at [970, 308] on icon at bounding box center [972, 309] width 9 height 10
click at [971, 344] on icon at bounding box center [972, 348] width 9 height 10
